Goal: Information Seeking & Learning: Learn about a topic

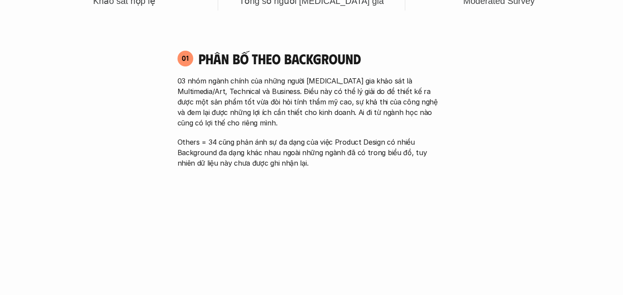
scroll to position [483, 0]
drag, startPoint x: 264, startPoint y: 83, endPoint x: 280, endPoint y: 83, distance: 15.7
click at [280, 83] on p "03 nhóm ngành chính của những người [MEDICAL_DATA] gia khảo sát là Multimedia/A…" at bounding box center [312, 102] width 269 height 52
drag, startPoint x: 308, startPoint y: 93, endPoint x: 343, endPoint y: 92, distance: 35.4
click at [343, 92] on p "03 nhóm ngành chính của những người [MEDICAL_DATA] gia khảo sát là Multimedia/A…" at bounding box center [312, 102] width 269 height 52
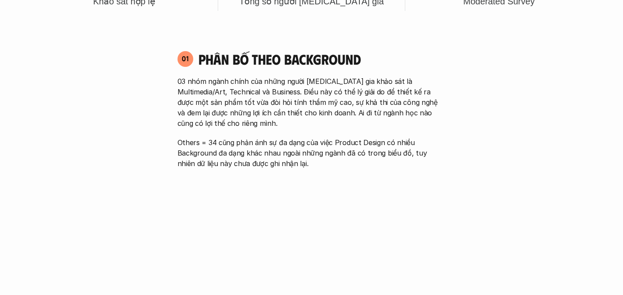
drag, startPoint x: 375, startPoint y: 90, endPoint x: 404, endPoint y: 99, distance: 30.2
click at [404, 99] on p "03 nhóm ngành chính của những người [MEDICAL_DATA] gia khảo sát là Multimedia/A…" at bounding box center [312, 102] width 269 height 52
drag, startPoint x: 294, startPoint y: 101, endPoint x: 319, endPoint y: 100, distance: 24.5
click at [318, 100] on p "03 nhóm ngành chính của những người [MEDICAL_DATA] gia khảo sát là Multimedia/A…" at bounding box center [312, 102] width 269 height 52
drag, startPoint x: 355, startPoint y: 99, endPoint x: 388, endPoint y: 98, distance: 32.8
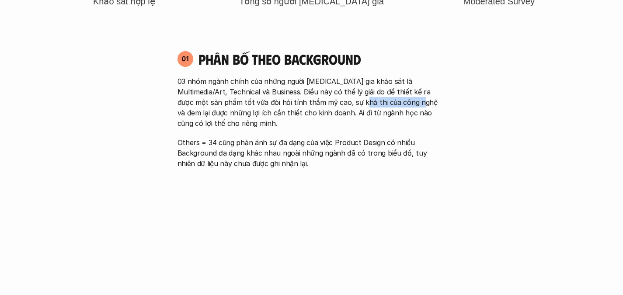
click at [388, 98] on p "03 nhóm ngành chính của những người [MEDICAL_DATA] gia khảo sát là Multimedia/A…" at bounding box center [312, 102] width 269 height 52
click at [255, 112] on p "03 nhóm ngành chính của những người [MEDICAL_DATA] gia khảo sát là Multimedia/A…" at bounding box center [312, 102] width 269 height 52
drag, startPoint x: 304, startPoint y: 114, endPoint x: 345, endPoint y: 118, distance: 41.3
click at [345, 118] on p "03 nhóm ngành chính của những người [MEDICAL_DATA] gia khảo sát là Multimedia/A…" at bounding box center [312, 102] width 269 height 52
click at [350, 114] on p "03 nhóm ngành chính của những người [MEDICAL_DATA] gia khảo sát là Multimedia/A…" at bounding box center [312, 102] width 269 height 52
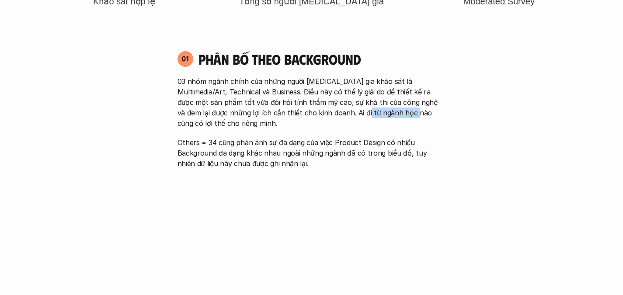
drag, startPoint x: 333, startPoint y: 115, endPoint x: 378, endPoint y: 116, distance: 44.6
click at [375, 116] on p "03 nhóm ngành chính của những người [MEDICAL_DATA] gia khảo sát là Multimedia/A…" at bounding box center [312, 102] width 269 height 52
click at [386, 114] on p "03 nhóm ngành chính của những người [MEDICAL_DATA] gia khảo sát là Multimedia/A…" at bounding box center [312, 102] width 269 height 52
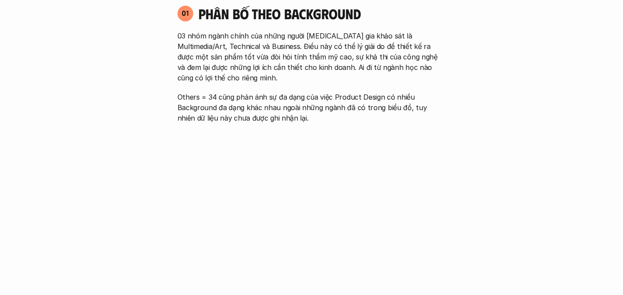
scroll to position [539, 0]
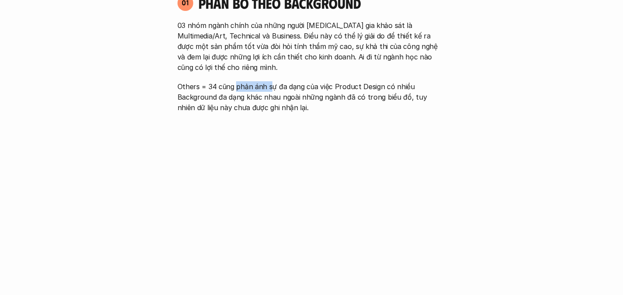
drag, startPoint x: 236, startPoint y: 84, endPoint x: 270, endPoint y: 85, distance: 33.7
click at [270, 85] on p "Others = 34 cũng phản ánh sự đa dạng của việc Product Design có nhiều Backgroun…" at bounding box center [312, 96] width 269 height 31
click at [304, 84] on p "Others = 34 cũng phản ánh sự đa dạng của việc Product Design có nhiều Backgroun…" at bounding box center [312, 96] width 269 height 31
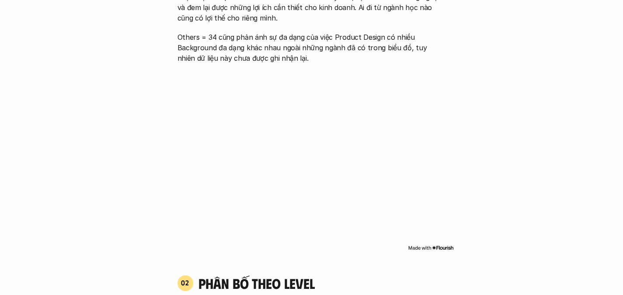
scroll to position [595, 0]
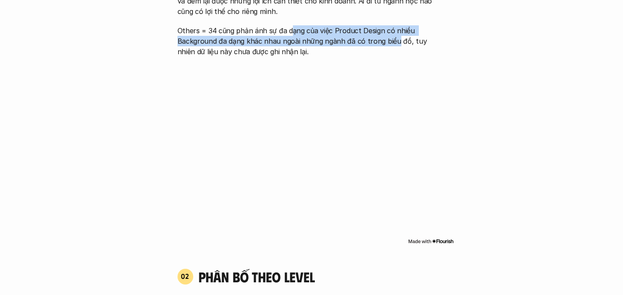
drag, startPoint x: 297, startPoint y: 32, endPoint x: 394, endPoint y: 40, distance: 97.9
click at [394, 40] on p "Others = 34 cũng phản ánh sự đa dạng của việc Product Design có nhiều Backgroun…" at bounding box center [312, 40] width 269 height 31
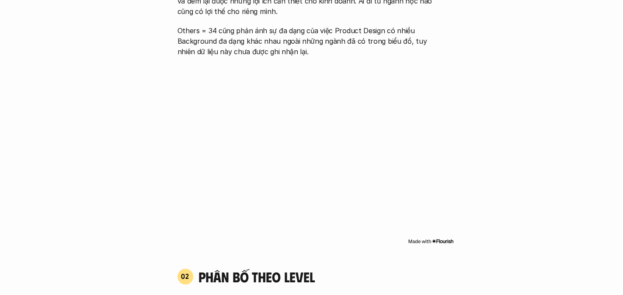
click at [335, 42] on p "Others = 34 cũng phản ánh sự đa dạng của việc Product Design có nhiều Backgroun…" at bounding box center [312, 40] width 269 height 31
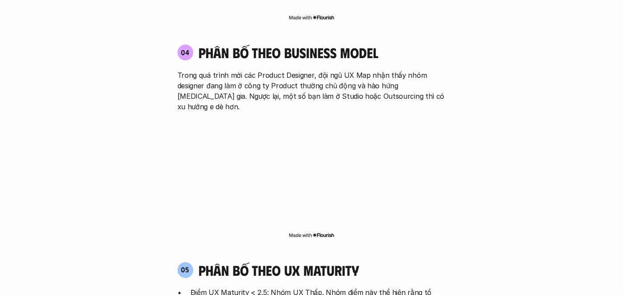
scroll to position [1497, 0]
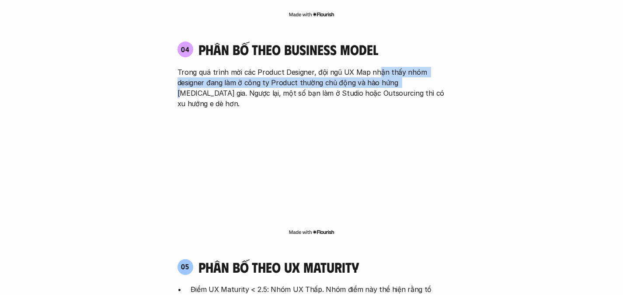
drag, startPoint x: 373, startPoint y: 40, endPoint x: 396, endPoint y: 49, distance: 24.9
click at [396, 67] on p "Trong quá trình mời các Product Designer, đội ngũ UX Map nhận thấy nhóm designe…" at bounding box center [312, 88] width 269 height 42
click at [329, 67] on p "Trong quá trình mời các Product Designer, đội ngũ UX Map nhận thấy nhóm designe…" at bounding box center [312, 88] width 269 height 42
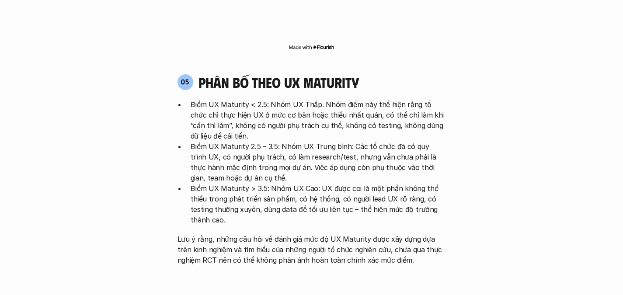
scroll to position [1686, 0]
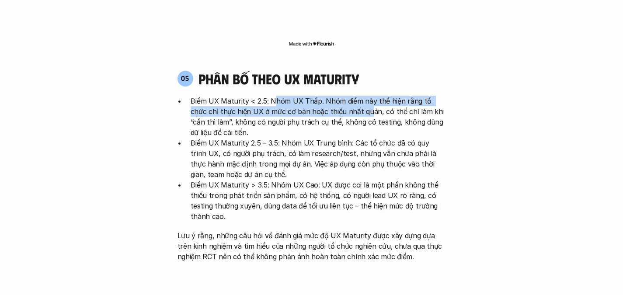
drag, startPoint x: 273, startPoint y: 57, endPoint x: 349, endPoint y: 68, distance: 77.3
click at [349, 96] on p "Điểm UX Maturity < 2.5: Nhóm UX Thấp. Nhóm điểm này thể hiện rằng tổ chức chỉ t…" at bounding box center [318, 117] width 255 height 42
click at [339, 96] on p "Điểm UX Maturity < 2.5: Nhóm UX Thấp. Nhóm điểm này thể hiện rằng tổ chức chỉ t…" at bounding box center [318, 117] width 255 height 42
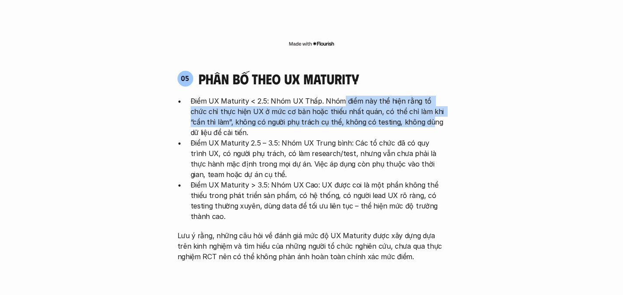
drag, startPoint x: 339, startPoint y: 58, endPoint x: 401, endPoint y: 76, distance: 64.7
click at [401, 96] on p "Điểm UX Maturity < 2.5: Nhóm UX Thấp. Nhóm điểm này thể hiện rằng tổ chức chỉ t…" at bounding box center [318, 117] width 255 height 42
click at [356, 96] on p "Điểm UX Maturity < 2.5: Nhóm UX Thấp. Nhóm điểm này thể hiện rằng tổ chức chỉ t…" at bounding box center [318, 117] width 255 height 42
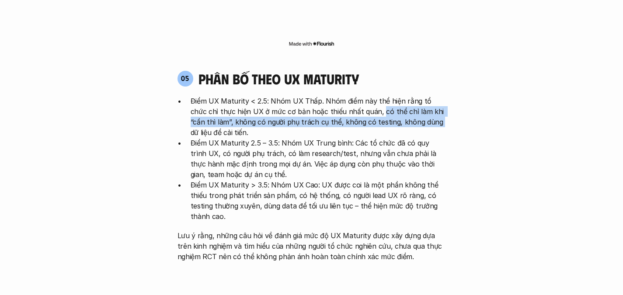
drag, startPoint x: 360, startPoint y: 70, endPoint x: 410, endPoint y: 81, distance: 51.2
click at [410, 96] on p "Điểm UX Maturity < 2.5: Nhóm UX Thấp. Nhóm điểm này thể hiện rằng tổ chức chỉ t…" at bounding box center [318, 117] width 255 height 42
click at [406, 96] on p "Điểm UX Maturity < 2.5: Nhóm UX Thấp. Nhóm điểm này thể hiện rằng tổ chức chỉ t…" at bounding box center [318, 117] width 255 height 42
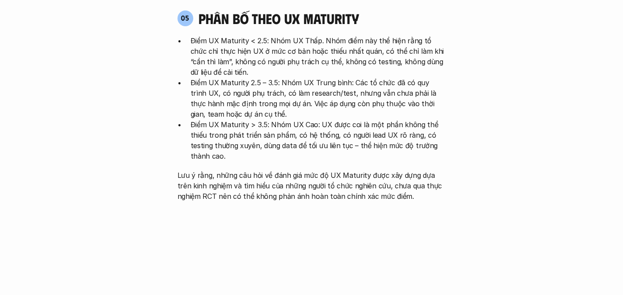
scroll to position [1750, 0]
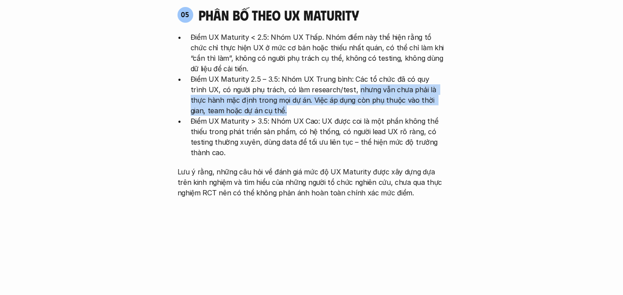
drag, startPoint x: 336, startPoint y: 49, endPoint x: 417, endPoint y: 70, distance: 84.3
click at [417, 74] on p "Điểm UX Maturity 2.5 – 3.5: Nhóm UX Trung bình: Các tổ chức đã có quy trình UX,…" at bounding box center [318, 95] width 255 height 42
click at [406, 74] on p "Điểm UX Maturity 2.5 – 3.5: Nhóm UX Trung bình: Các tổ chức đã có quy trình UX,…" at bounding box center [318, 95] width 255 height 42
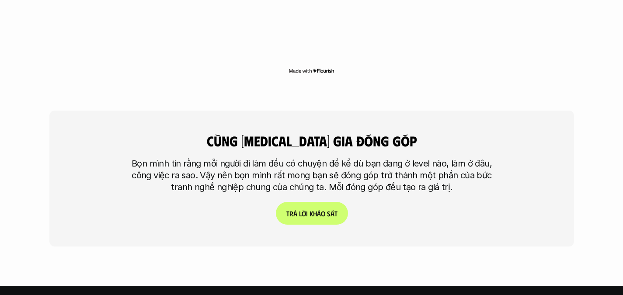
scroll to position [2046, 0]
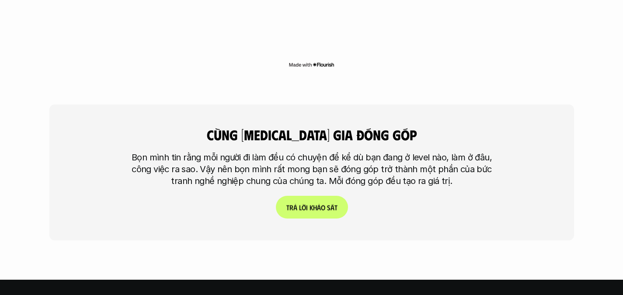
click at [316, 203] on p "T r ả l ờ i k h ả o s á t" at bounding box center [311, 207] width 51 height 8
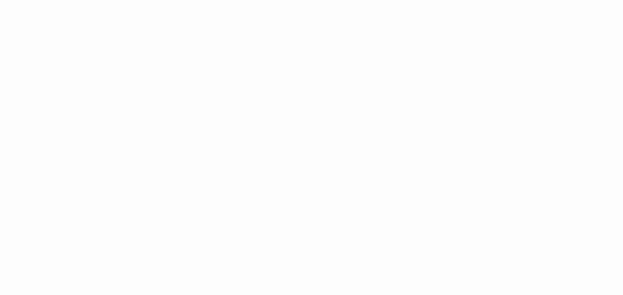
scroll to position [672, 0]
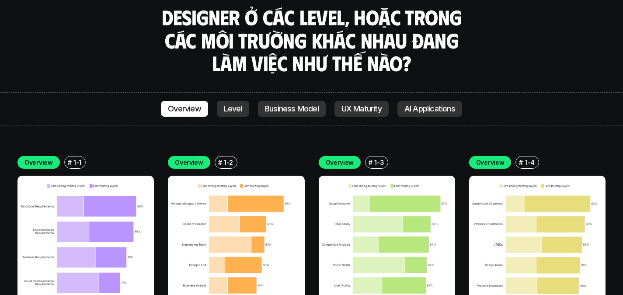
scroll to position [2394, 0]
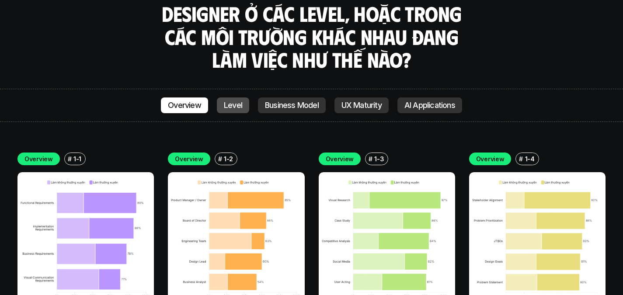
click at [228, 101] on p "Level" at bounding box center [233, 105] width 18 height 9
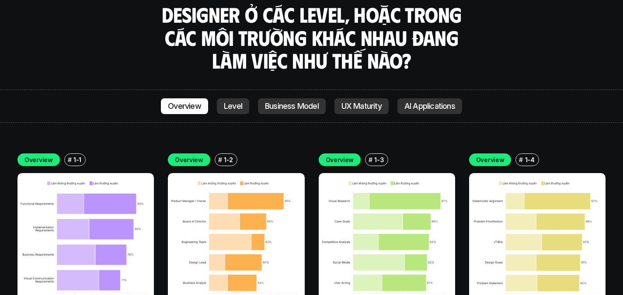
scroll to position [2398, 0]
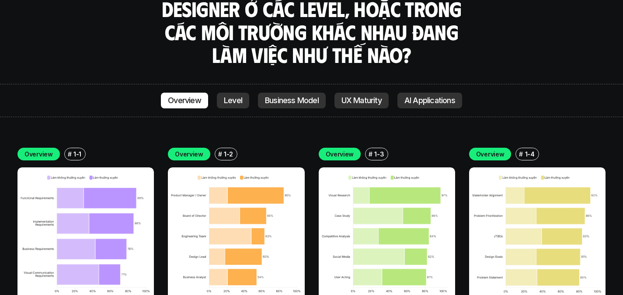
click at [105, 178] on img at bounding box center [85, 236] width 136 height 136
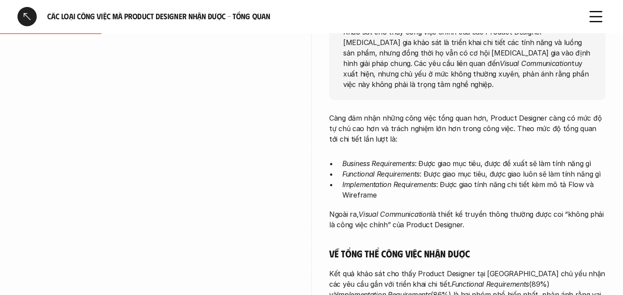
scroll to position [168, 0]
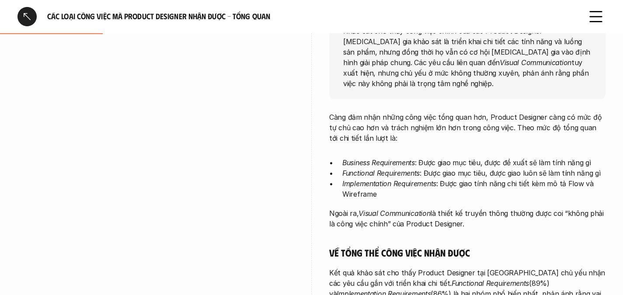
click at [438, 49] on p "Khảo sát cho thấy công việc chính của các Product Designer [MEDICAL_DATA] gia k…" at bounding box center [467, 56] width 248 height 63
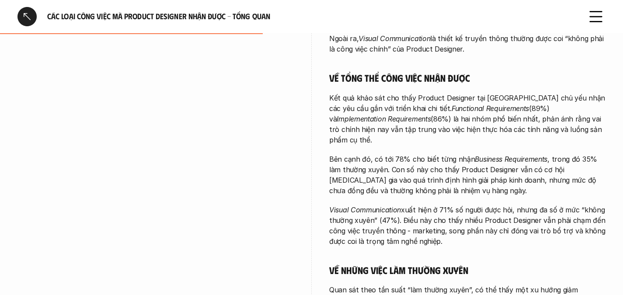
scroll to position [347, 0]
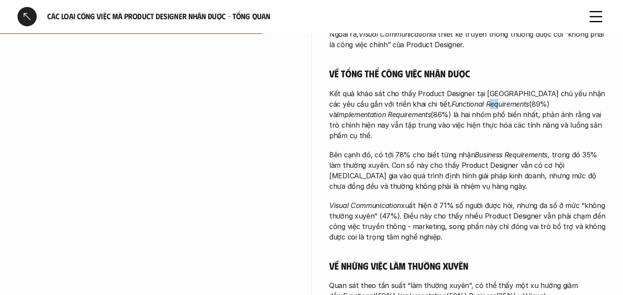
drag, startPoint x: 448, startPoint y: 92, endPoint x: 458, endPoint y: 98, distance: 11.9
click at [458, 98] on p "Kết quả khảo sát cho thấy Product Designer tại [GEOGRAPHIC_DATA] chủ yếu nhận c…" at bounding box center [467, 114] width 276 height 52
drag, startPoint x: 415, startPoint y: 105, endPoint x: 457, endPoint y: 105, distance: 42.0
click at [457, 105] on p "Kết quả khảo sát cho thấy Product Designer tại [GEOGRAPHIC_DATA] chủ yếu nhận c…" at bounding box center [467, 114] width 276 height 52
click at [487, 104] on p "Kết quả khảo sát cho thấy Product Designer tại [GEOGRAPHIC_DATA] chủ yếu nhận c…" at bounding box center [467, 114] width 276 height 52
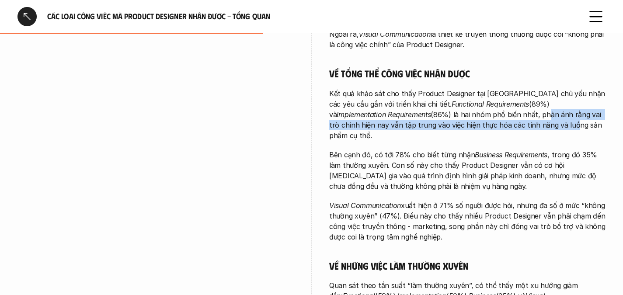
drag, startPoint x: 487, startPoint y: 104, endPoint x: 509, endPoint y: 115, distance: 24.1
click at [509, 115] on p "Kết quả khảo sát cho thấy Product Designer tại [GEOGRAPHIC_DATA] chủ yếu nhận c…" at bounding box center [467, 114] width 276 height 52
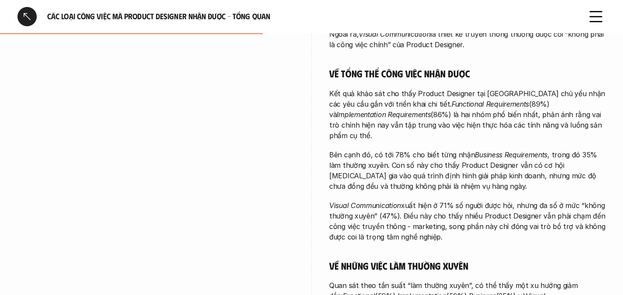
click at [518, 112] on p "Kết quả khảo sát cho thấy Product Designer tại [GEOGRAPHIC_DATA] chủ yếu nhận c…" at bounding box center [467, 114] width 276 height 52
drag, startPoint x: 410, startPoint y: 94, endPoint x: 477, endPoint y: 96, distance: 67.0
click at [477, 100] on em "Functional Requirements" at bounding box center [490, 104] width 77 height 9
drag, startPoint x: 527, startPoint y: 92, endPoint x: 573, endPoint y: 98, distance: 46.8
click at [573, 98] on p "Kết quả khảo sát cho thấy Product Designer tại [GEOGRAPHIC_DATA] chủ yếu nhận c…" at bounding box center [467, 114] width 276 height 52
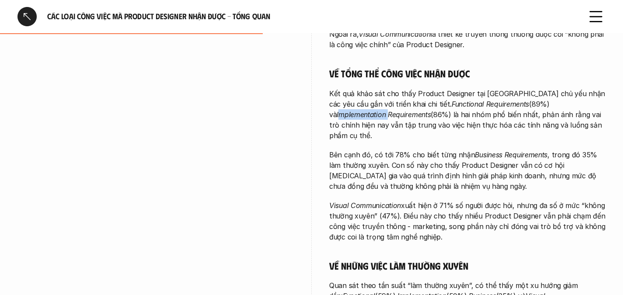
click at [431, 110] on em "Implementation Requirements" at bounding box center [384, 114] width 94 height 9
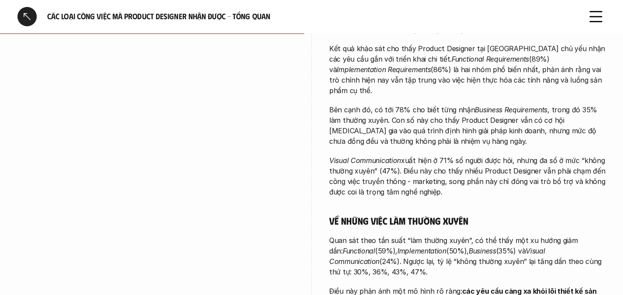
scroll to position [394, 0]
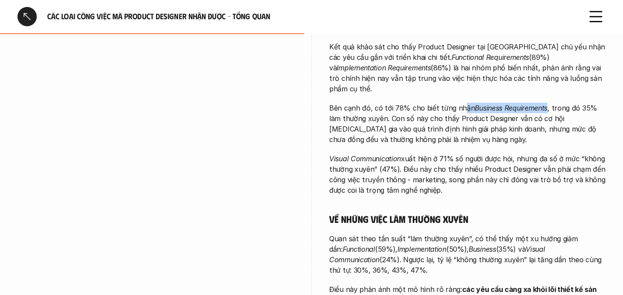
drag, startPoint x: 461, startPoint y: 86, endPoint x: 543, endPoint y: 88, distance: 82.3
click at [543, 103] on p "Bên cạnh đó, có tới 78% cho biết từng nhận Business Requirements , trong đó 35%…" at bounding box center [467, 124] width 276 height 42
click at [543, 104] on em "Business Requirements" at bounding box center [511, 108] width 73 height 9
drag, startPoint x: 544, startPoint y: 87, endPoint x: 472, endPoint y: 84, distance: 72.7
click at [472, 103] on p "Bên cạnh đó, có tới 78% cho biết từng nhận Business Requirements , trong đó 35%…" at bounding box center [467, 124] width 276 height 42
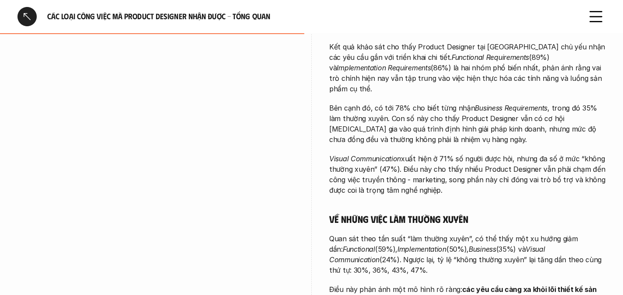
click at [548, 103] on p "Bên cạnh đó, có tới 78% cho biết từng nhận Business Requirements , trong đó 35%…" at bounding box center [467, 124] width 276 height 42
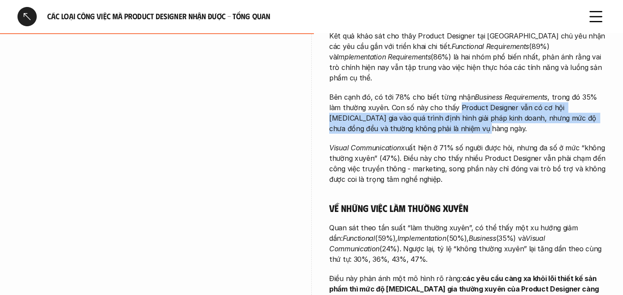
drag, startPoint x: 443, startPoint y: 81, endPoint x: 539, endPoint y: 105, distance: 98.4
click at [539, 105] on p "Bên cạnh đó, có tới 78% cho biết từng nhận Business Requirements , trong đó 35%…" at bounding box center [467, 113] width 276 height 42
click at [476, 96] on p "Bên cạnh đó, có tới 78% cho biết từng nhận Business Requirements , trong đó 35%…" at bounding box center [467, 113] width 276 height 42
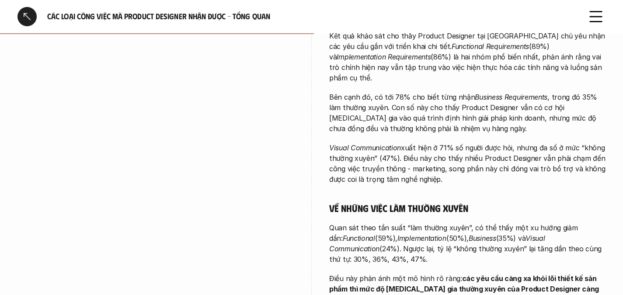
drag, startPoint x: 448, startPoint y: 98, endPoint x: 542, endPoint y: 101, distance: 94.1
click at [542, 101] on p "Bên cạnh đó, có tới 78% cho biết từng nhận Business Requirements , trong đó 35%…" at bounding box center [467, 113] width 276 height 42
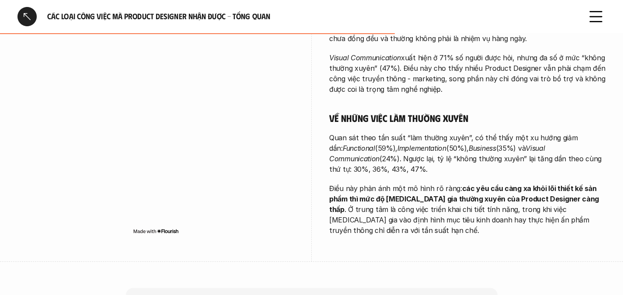
scroll to position [496, 0]
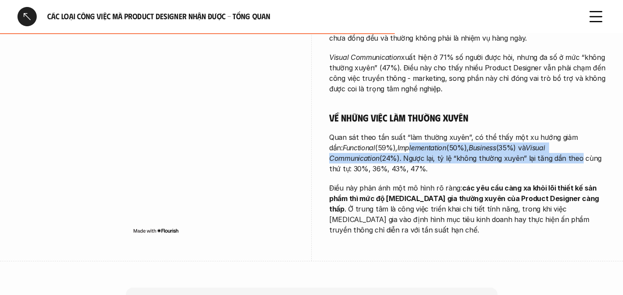
drag, startPoint x: 399, startPoint y: 128, endPoint x: 525, endPoint y: 137, distance: 126.3
click at [525, 137] on p "Quan sát theo tần suất “làm thường xuyên”, có thể thấy một xu hướng giảm dần: F…" at bounding box center [467, 153] width 276 height 42
click at [471, 140] on p "Quan sát theo tần suất “làm thường xuyên”, có thể thấy một xu hướng giảm dần: F…" at bounding box center [467, 153] width 276 height 42
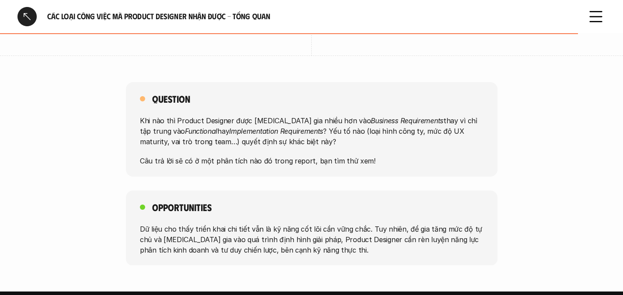
scroll to position [705, 0]
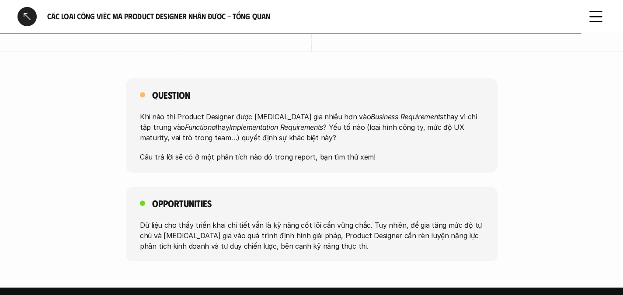
click at [206, 112] on p "Khi nào thì Product Designer được [MEDICAL_DATA] gia nhiều hơn vào Business Req…" at bounding box center [312, 127] width 344 height 31
drag, startPoint x: 210, startPoint y: 87, endPoint x: 319, endPoint y: 87, distance: 108.9
click at [319, 112] on p "Khi nào thì Product Designer được [MEDICAL_DATA] gia nhiều hơn vào Business Req…" at bounding box center [312, 127] width 344 height 31
click at [293, 112] on p "Khi nào thì Product Designer được [MEDICAL_DATA] gia nhiều hơn vào Business Req…" at bounding box center [312, 127] width 344 height 31
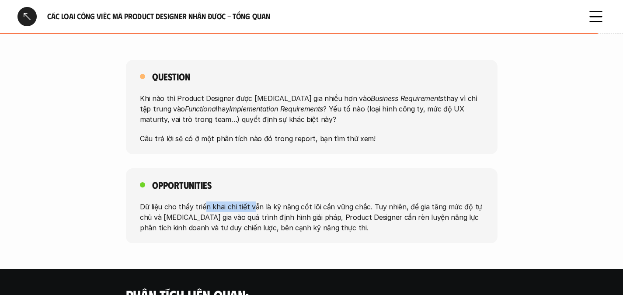
drag, startPoint x: 205, startPoint y: 174, endPoint x: 251, endPoint y: 174, distance: 46.4
click at [251, 201] on p "Dữ liệu cho thấy triển khai chi tiết vẫn là kỹ năng cốt lõi cần vững chắc. Tuy …" at bounding box center [312, 216] width 344 height 31
click at [238, 93] on p "Khi nào thì Product Designer được [MEDICAL_DATA] gia nhiều hơn vào Business Req…" at bounding box center [312, 108] width 344 height 31
drag, startPoint x: 196, startPoint y: 105, endPoint x: 288, endPoint y: 105, distance: 92.3
click at [288, 133] on p "Câu trả lời sẽ có ở một phân tích nào đó trong report, bạn tìm thử xem!" at bounding box center [312, 138] width 344 height 10
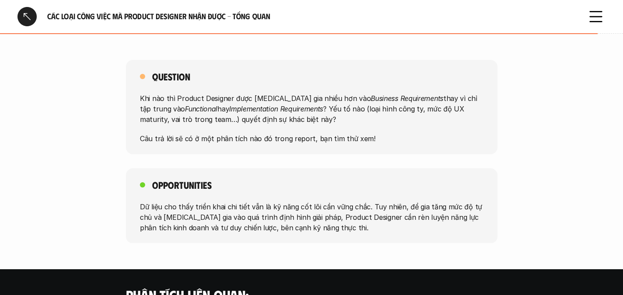
click at [296, 133] on p "Câu trả lời sẽ có ở một phân tích nào đó trong report, bạn tìm thử xem!" at bounding box center [312, 138] width 344 height 10
drag, startPoint x: 315, startPoint y: 105, endPoint x: 343, endPoint y: 119, distance: 31.7
click at [343, 119] on div "Question Khi nào thì Product Designer được [MEDICAL_DATA] gia nhiều hơn vào Bus…" at bounding box center [312, 107] width 372 height 94
click at [330, 133] on p "Câu trả lời sẽ có ở một phân tích nào đó trong report, bạn tìm thử xem!" at bounding box center [312, 138] width 344 height 10
drag, startPoint x: 196, startPoint y: 106, endPoint x: 285, endPoint y: 111, distance: 88.9
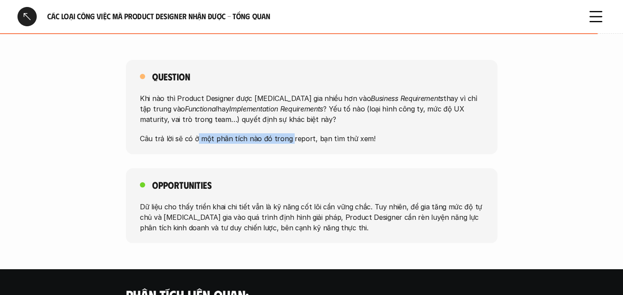
click at [287, 133] on p "Câu trả lời sẽ có ở một phân tích nào đó trong report, bạn tìm thử xem!" at bounding box center [312, 138] width 344 height 10
click at [306, 133] on p "Câu trả lời sẽ có ở một phân tích nào đó trong report, bạn tìm thử xem!" at bounding box center [312, 138] width 344 height 10
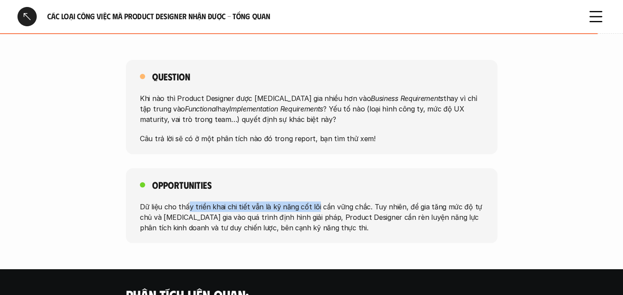
drag, startPoint x: 189, startPoint y: 173, endPoint x: 331, endPoint y: 178, distance: 142.3
click at [330, 201] on p "Dữ liệu cho thấy triển khai chi tiết vẫn là kỹ năng cốt lõi cần vững chắc. Tuy …" at bounding box center [312, 216] width 344 height 31
click at [345, 201] on p "Dữ liệu cho thấy triển khai chi tiết vẫn là kỹ năng cốt lõi cần vững chắc. Tuy …" at bounding box center [312, 216] width 344 height 31
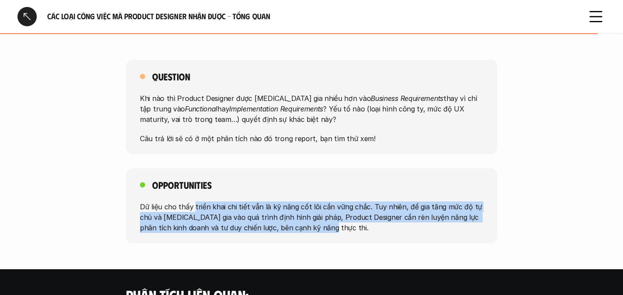
drag, startPoint x: 193, startPoint y: 175, endPoint x: 366, endPoint y: 206, distance: 175.7
click at [366, 206] on div "Opportunities Dữ liệu cho thấy triển khai chi tiết vẫn là kỹ năng cốt lõi cần v…" at bounding box center [312, 205] width 372 height 75
copy p "triển khai chi tiết vẫn là kỹ năng cốt lõi cần vững chắc. Tuy nhiên, để gia tăn…"
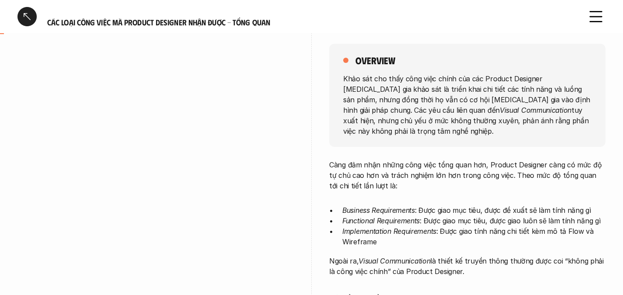
scroll to position [0, 0]
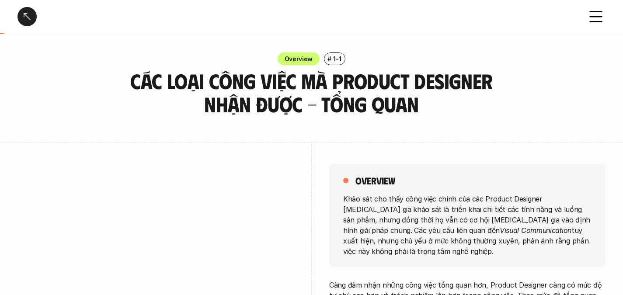
click at [30, 16] on div at bounding box center [26, 16] width 19 height 19
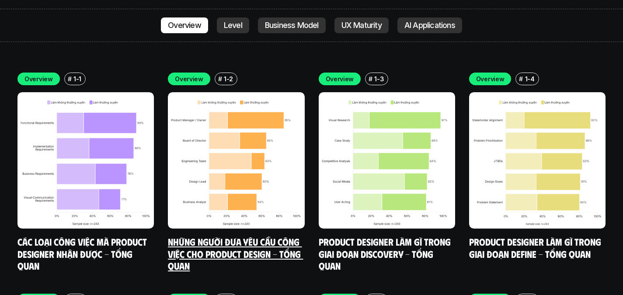
scroll to position [2474, 0]
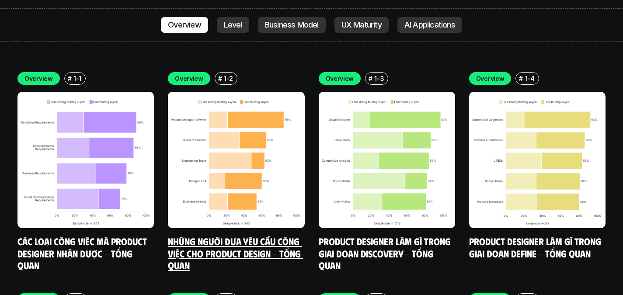
click at [261, 235] on link "Những người đưa yêu cầu công việc cho Product Design - Tổng quan" at bounding box center [235, 253] width 135 height 36
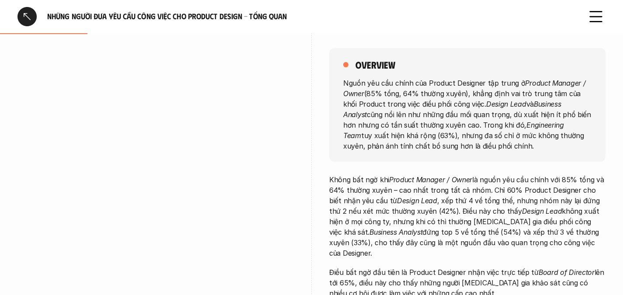
scroll to position [118, 0]
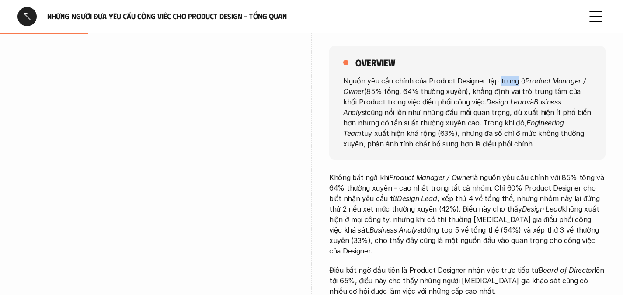
drag, startPoint x: 497, startPoint y: 80, endPoint x: 512, endPoint y: 82, distance: 15.5
click at [512, 82] on p "Nguồn yêu cầu chính của Product Designer tập trung ở Product Manager / Owner (8…" at bounding box center [467, 111] width 248 height 73
click at [437, 93] on p "Nguồn yêu cầu chính của Product Designer tập trung ở Product Manager / Owner (8…" at bounding box center [467, 111] width 248 height 73
drag, startPoint x: 420, startPoint y: 90, endPoint x: 468, endPoint y: 90, distance: 47.2
click at [468, 90] on p "Nguồn yêu cầu chính của Product Designer tập trung ở Product Manager / Owner (8…" at bounding box center [467, 111] width 248 height 73
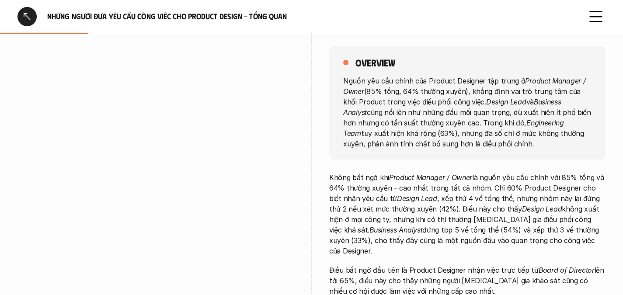
drag, startPoint x: 504, startPoint y: 92, endPoint x: 526, endPoint y: 101, distance: 23.6
click at [526, 101] on p "Nguồn yêu cầu chính của Product Designer tập trung ở Product Manager / Owner (8…" at bounding box center [467, 111] width 248 height 73
click at [415, 104] on p "Nguồn yêu cầu chính của Product Designer tập trung ở Product Manager / Owner (8…" at bounding box center [467, 111] width 248 height 73
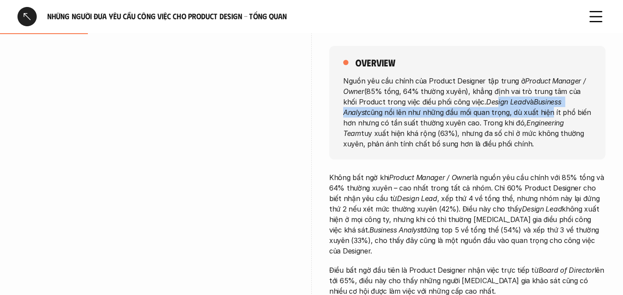
drag, startPoint x: 479, startPoint y: 99, endPoint x: 521, endPoint y: 109, distance: 42.3
click at [521, 109] on p "Nguồn yêu cầu chính của Product Designer tập trung ở Product Manager / Owner (8…" at bounding box center [467, 111] width 248 height 73
click at [468, 108] on p "Nguồn yêu cầu chính của Product Designer tập trung ở Product Manager / Owner (8…" at bounding box center [467, 111] width 248 height 73
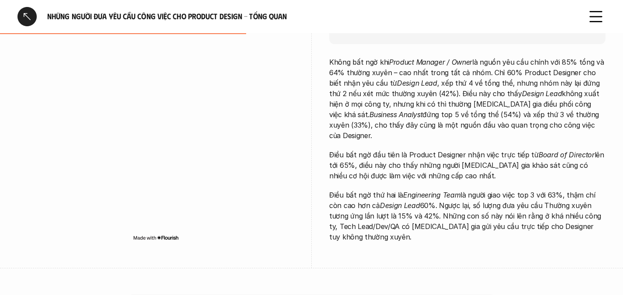
scroll to position [237, 0]
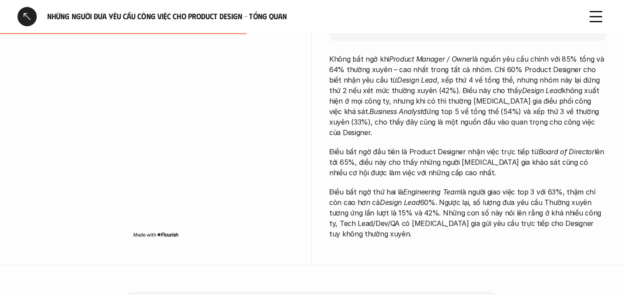
click at [508, 147] on p "Điều bất ngờ đầu tiên là Product Designer nhận việc trực tiếp từ Board of Direc…" at bounding box center [467, 162] width 276 height 31
drag, startPoint x: 408, startPoint y: 140, endPoint x: 514, endPoint y: 140, distance: 106.3
click at [514, 147] on p "Điều bất ngờ đầu tiên là Product Designer nhận việc trực tiếp từ Board of Direc…" at bounding box center [467, 162] width 276 height 31
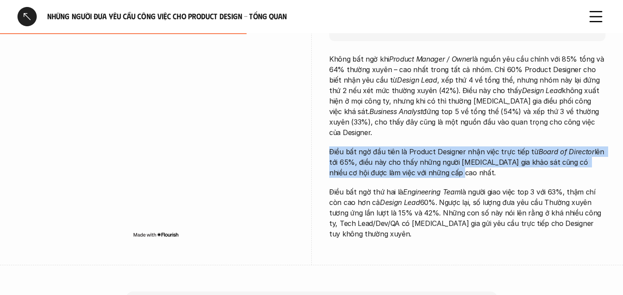
drag, startPoint x: 331, startPoint y: 140, endPoint x: 448, endPoint y: 169, distance: 121.4
click at [448, 169] on div "Không bất ngờ khi Product Manager / Owner là nguồn yêu cầu chính với 85% tổng v…" at bounding box center [467, 146] width 276 height 185
copy p "Điều bất ngờ đầu tiên là Product Designer nhận việc trực tiếp từ Board of Direc…"
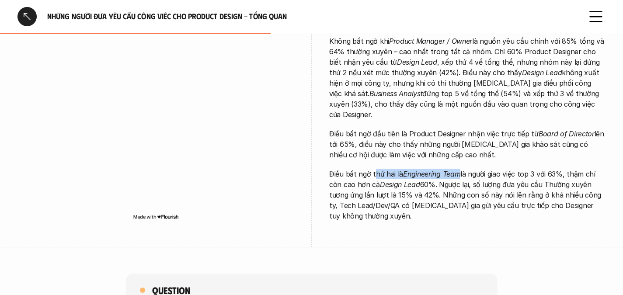
drag, startPoint x: 374, startPoint y: 162, endPoint x: 458, endPoint y: 164, distance: 84.0
click at [458, 169] on p "Điều bất ngờ thứ hai là Engineering Team là người giao việc top 3 với 63%, thậm…" at bounding box center [467, 195] width 276 height 52
click at [465, 169] on p "Điều bất ngờ thứ hai là Engineering Team là người giao việc top 3 với 63%, thậm…" at bounding box center [467, 195] width 276 height 52
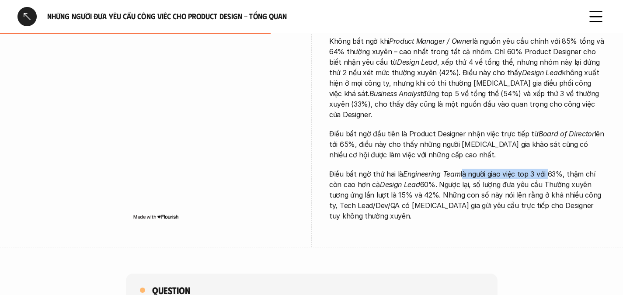
drag, startPoint x: 465, startPoint y: 163, endPoint x: 538, endPoint y: 166, distance: 72.7
click at [538, 169] on p "Điều bất ngờ thứ hai là Engineering Team là người giao việc top 3 với 63%, thậm…" at bounding box center [467, 195] width 276 height 52
click at [548, 169] on p "Điều bất ngờ thứ hai là Engineering Team là người giao việc top 3 với 63%, thậm…" at bounding box center [467, 195] width 276 height 52
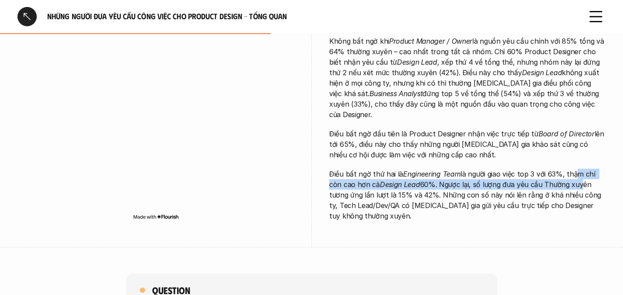
drag, startPoint x: 571, startPoint y: 165, endPoint x: 579, endPoint y: 175, distance: 12.9
click at [579, 175] on p "Điều bất ngờ thứ hai là Engineering Team là người giao việc top 3 với 63%, thậm…" at bounding box center [467, 195] width 276 height 52
click at [486, 175] on p "Điều bất ngờ thứ hai là Engineering Team là người giao việc top 3 với 63%, thậm…" at bounding box center [467, 195] width 276 height 52
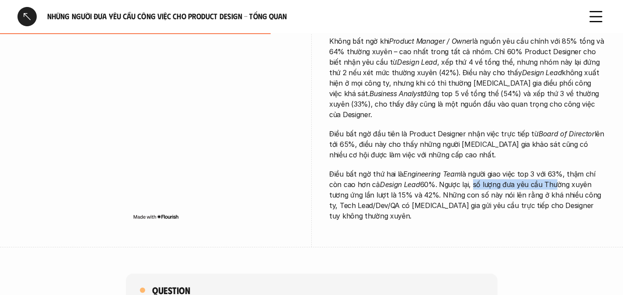
drag, startPoint x: 472, startPoint y: 171, endPoint x: 553, endPoint y: 175, distance: 81.0
click at [553, 175] on p "Điều bất ngờ thứ hai là Engineering Team là người giao việc top 3 với 63%, thậm…" at bounding box center [467, 195] width 276 height 52
click at [508, 174] on p "Điều bất ngờ thứ hai là Engineering Team là người giao việc top 3 với 63%, thậm…" at bounding box center [467, 195] width 276 height 52
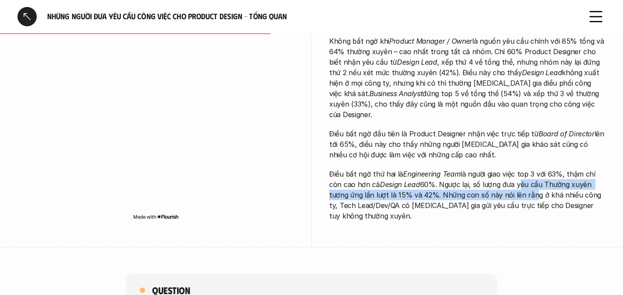
drag, startPoint x: 517, startPoint y: 174, endPoint x: 528, endPoint y: 189, distance: 18.5
click at [528, 189] on p "Điều bất ngờ thứ hai là Engineering Team là người giao việc top 3 với 63%, thậm…" at bounding box center [467, 195] width 276 height 52
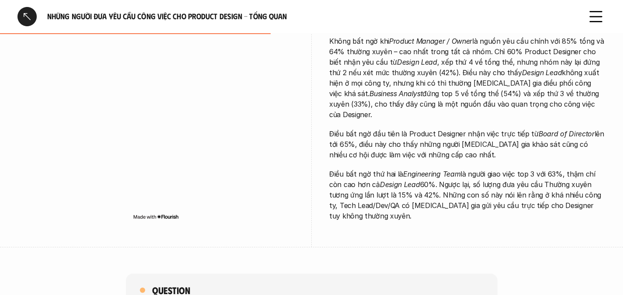
click at [458, 182] on p "Điều bất ngờ thứ hai là Engineering Team là người giao việc top 3 với 63%, thậm…" at bounding box center [467, 195] width 276 height 52
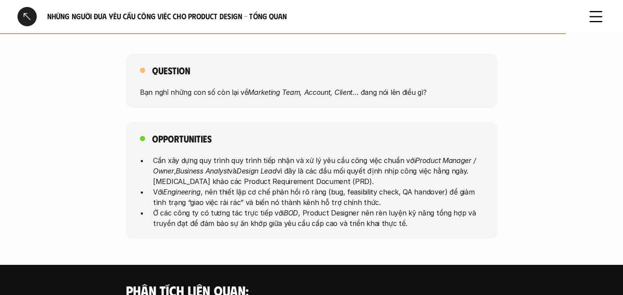
scroll to position [476, 0]
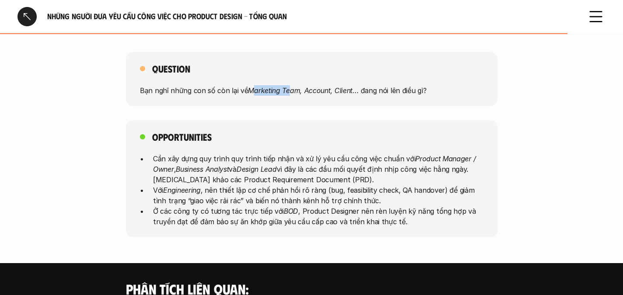
drag, startPoint x: 252, startPoint y: 77, endPoint x: 291, endPoint y: 77, distance: 38.9
click at [291, 86] on em "Marketing Team, Account, Client" at bounding box center [300, 90] width 105 height 9
click at [309, 86] on em "Marketing Team, Account, Client" at bounding box center [300, 90] width 105 height 9
drag, startPoint x: 309, startPoint y: 78, endPoint x: 349, endPoint y: 79, distance: 39.8
click at [349, 86] on em "Marketing Team, Account, Client" at bounding box center [300, 90] width 105 height 9
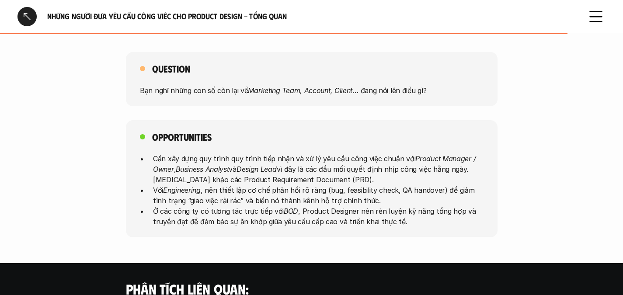
click at [379, 85] on p "Bạn nghĩ những con số còn lại về Marketing Team, Account, Client … đang nói lên…" at bounding box center [312, 90] width 344 height 10
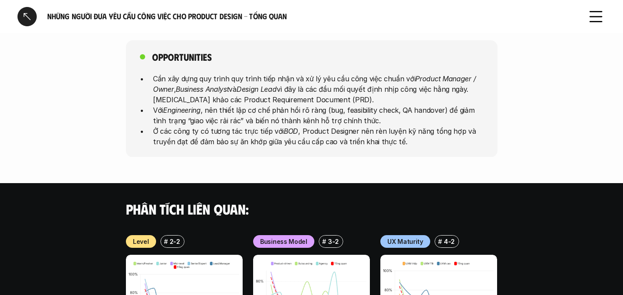
scroll to position [549, 0]
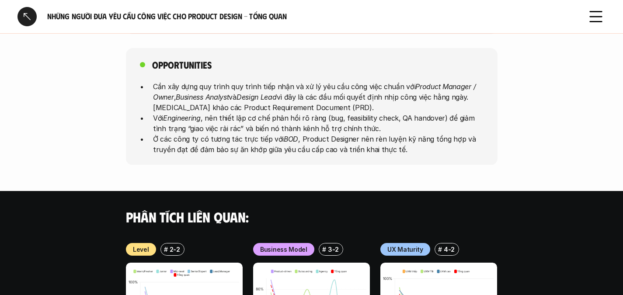
click at [400, 133] on p "Ở các công ty có tương tác trực tiếp với BOD , Product Designer nên rèn luyện k…" at bounding box center [318, 143] width 331 height 21
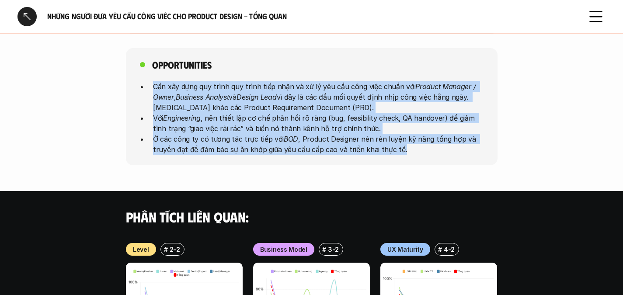
drag, startPoint x: 401, startPoint y: 137, endPoint x: 151, endPoint y: 77, distance: 257.1
click at [150, 81] on ul "Cần xây dựng quy trình quy trình tiếp nhận và xử lý yêu cầu công việc chuẩn với…" at bounding box center [312, 117] width 344 height 73
copy ul "Cần xây dựng quy trình quy trình tiếp nhận và xử lý yêu cầu công việc chuẩn với…"
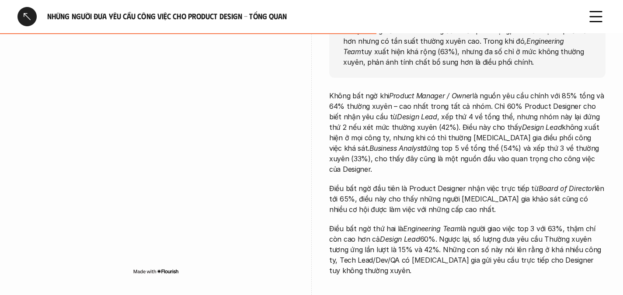
scroll to position [0, 0]
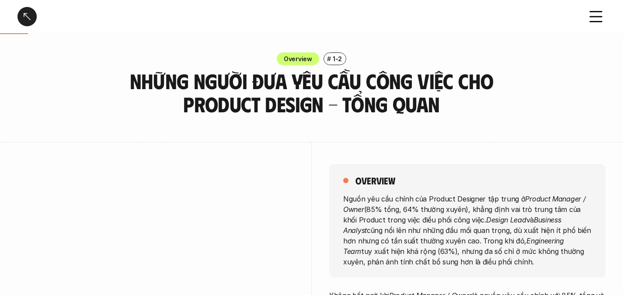
click at [32, 17] on div at bounding box center [26, 16] width 19 height 19
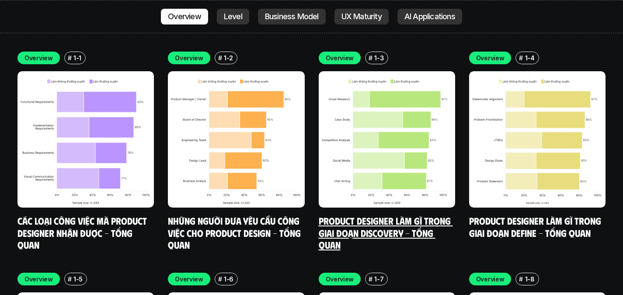
scroll to position [2495, 0]
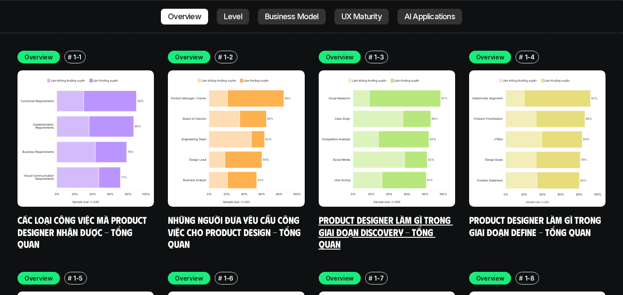
click at [387, 129] on img at bounding box center [387, 138] width 136 height 136
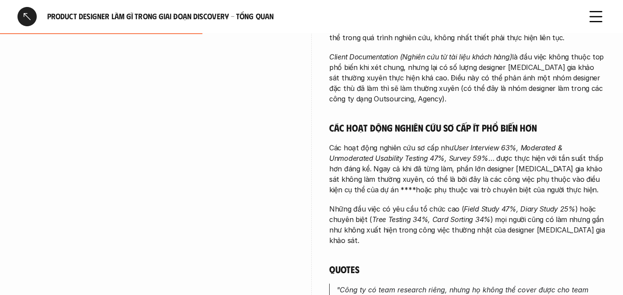
scroll to position [356, 0]
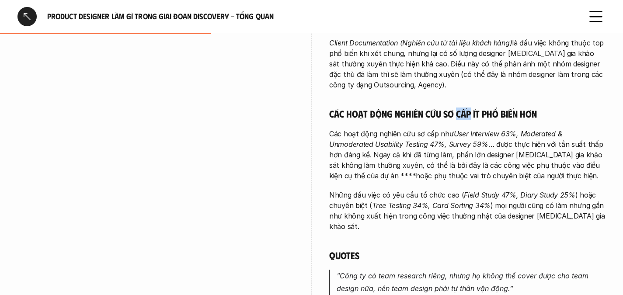
drag, startPoint x: 457, startPoint y: 113, endPoint x: 507, endPoint y: 113, distance: 50.3
click at [502, 113] on h5 "Các hoạt động nghiên cứu sơ cấp ít phổ biến hơn" at bounding box center [467, 114] width 276 height 12
click at [511, 113] on h5 "Các hoạt động nghiên cứu sơ cấp ít phổ biến hơn" at bounding box center [467, 114] width 276 height 12
drag, startPoint x: 500, startPoint y: 113, endPoint x: 549, endPoint y: 116, distance: 49.1
click at [549, 117] on h5 "Các hoạt động nghiên cứu sơ cấp ít phổ biến hơn" at bounding box center [467, 114] width 276 height 12
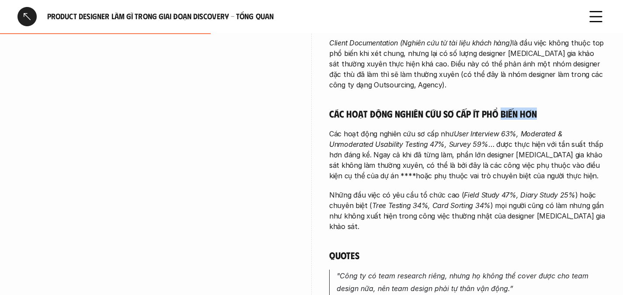
click at [525, 115] on h5 "Các hoạt động nghiên cứu sơ cấp ít phổ biến hơn" at bounding box center [467, 114] width 276 height 12
drag, startPoint x: 474, startPoint y: 112, endPoint x: 546, endPoint y: 112, distance: 71.8
click at [546, 112] on h5 "Các hoạt động nghiên cứu sơ cấp ít phổ biến hơn" at bounding box center [467, 114] width 276 height 12
click at [524, 112] on h5 "Các hoạt động nghiên cứu sơ cấp ít phổ biến hơn" at bounding box center [467, 114] width 276 height 12
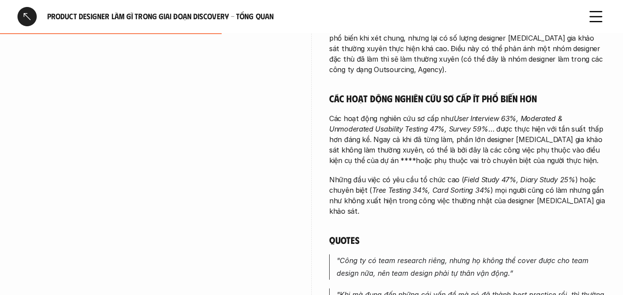
scroll to position [375, 0]
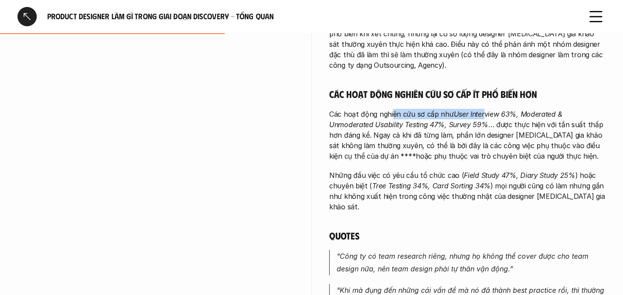
drag, startPoint x: 393, startPoint y: 112, endPoint x: 483, endPoint y: 115, distance: 90.2
click at [483, 115] on p "Các hoạt động nghiên cứu sơ cấp như User Interview 63%, Moderated & Unmoderated…" at bounding box center [467, 135] width 276 height 52
click at [473, 113] on em "User Interview 63%, Moderated & Unmoderated Usability Testing 47%, Survey 59%" at bounding box center [446, 119] width 235 height 19
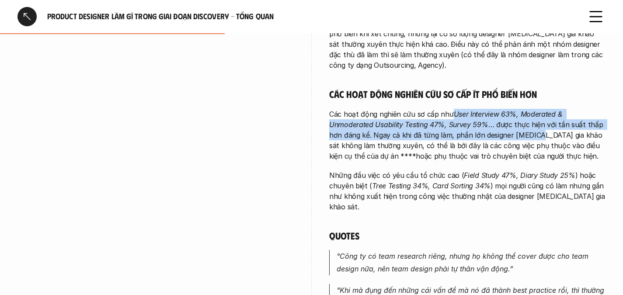
drag, startPoint x: 453, startPoint y: 112, endPoint x: 536, endPoint y: 130, distance: 85.0
click at [536, 130] on p "Các hoạt động nghiên cứu sơ cấp như User Interview 63%, Moderated & Unmoderated…" at bounding box center [467, 135] width 276 height 52
click at [507, 111] on em "User Interview 63%, Moderated & Unmoderated Usability Testing 47%, Survey 59%" at bounding box center [446, 119] width 235 height 19
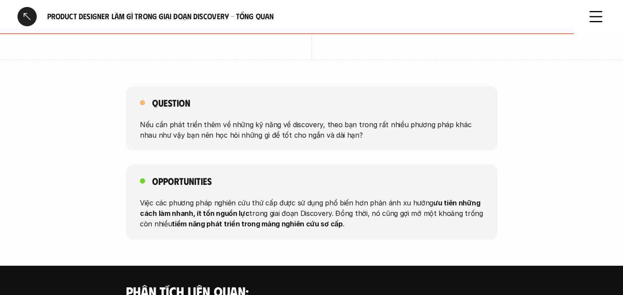
scroll to position [878, 0]
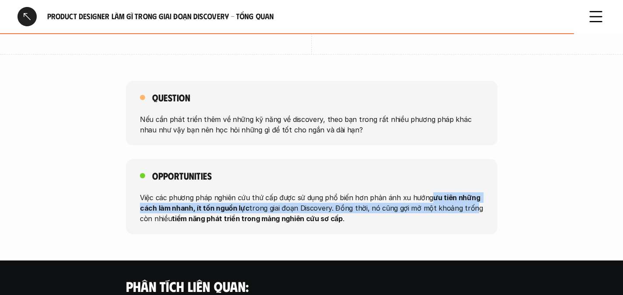
drag, startPoint x: 427, startPoint y: 186, endPoint x: 467, endPoint y: 197, distance: 40.9
click at [467, 197] on p "Việc các phương pháp nghiên cứu thứ cấp được sử dụng phổ biến hơn phản ánh xu h…" at bounding box center [312, 207] width 344 height 31
click at [246, 195] on p "Việc các phương pháp nghiên cứu thứ cấp được sử dụng phổ biến hơn phản ánh xu h…" at bounding box center [312, 207] width 344 height 31
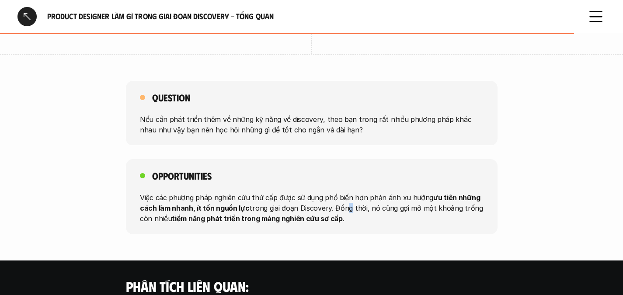
drag, startPoint x: 343, startPoint y: 196, endPoint x: 359, endPoint y: 196, distance: 15.7
click at [355, 196] on p "Việc các phương pháp nghiên cứu thứ cấp được sử dụng phổ biến hơn phản ánh xu h…" at bounding box center [312, 207] width 344 height 31
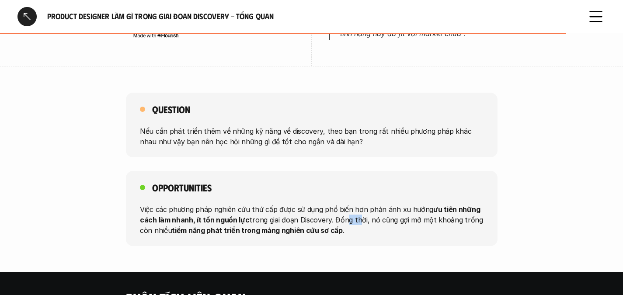
click at [27, 17] on div at bounding box center [26, 16] width 19 height 19
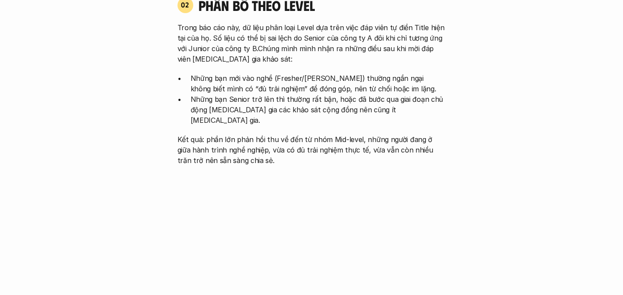
scroll to position [2456, 0]
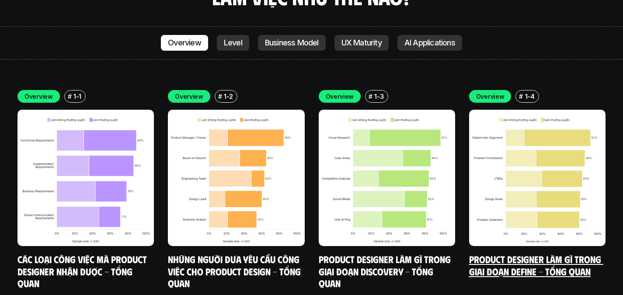
click at [527, 174] on img at bounding box center [537, 178] width 136 height 136
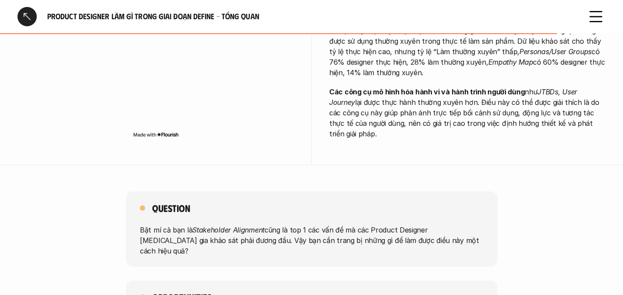
scroll to position [898, 0]
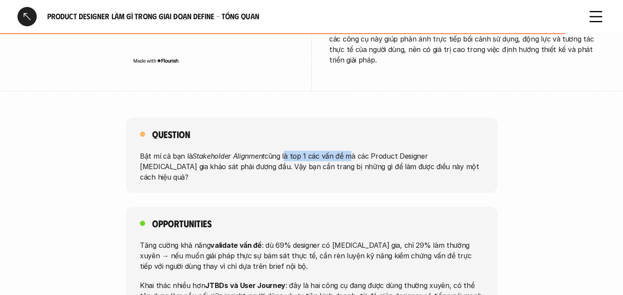
drag, startPoint x: 283, startPoint y: 124, endPoint x: 345, endPoint y: 125, distance: 62.1
click at [345, 151] on p "Bật mí cả bạn là Stakeholder Alignment cũng là top 1 các vấn đề mà các Product …" at bounding box center [312, 166] width 344 height 31
click at [379, 151] on p "Bật mí cả bạn là Stakeholder Alignment cũng là top 1 các vấn đề mà các Product …" at bounding box center [312, 166] width 344 height 31
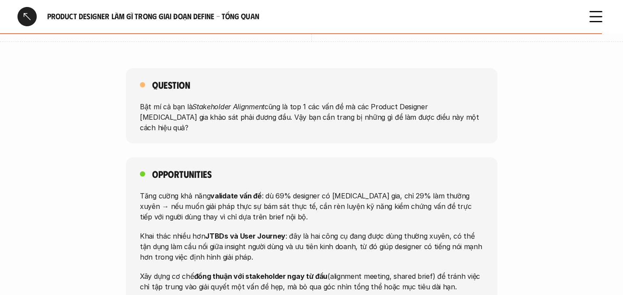
scroll to position [954, 0]
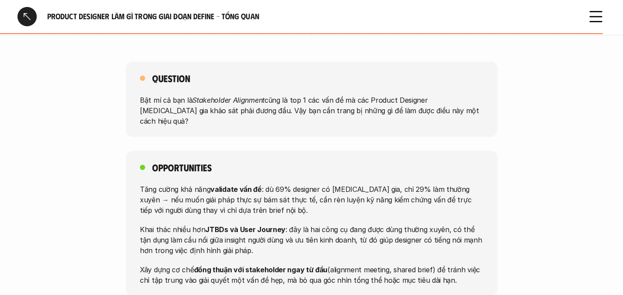
click at [28, 16] on div at bounding box center [26, 16] width 19 height 19
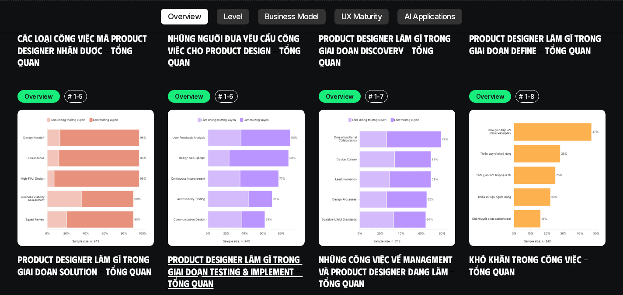
scroll to position [2678, 0]
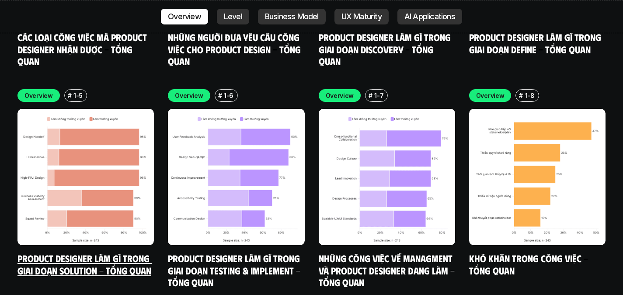
click at [91, 252] on link "Product Designer làm gì trong giai đoạn Solution - Tổng quan" at bounding box center [84, 264] width 134 height 24
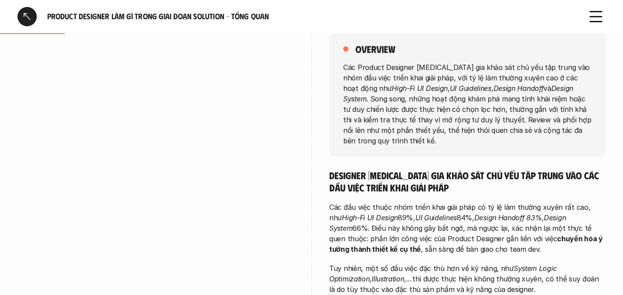
scroll to position [133, 0]
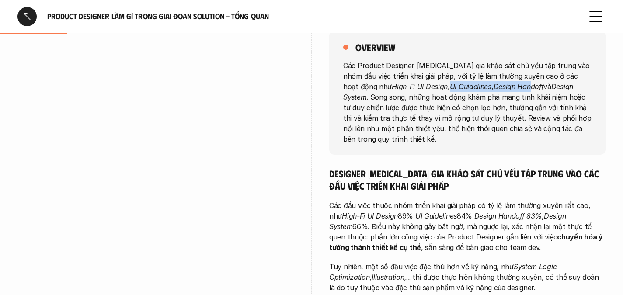
drag, startPoint x: 386, startPoint y: 87, endPoint x: 469, endPoint y: 84, distance: 83.2
click at [470, 84] on p "Các Product Designer [MEDICAL_DATA] gia khảo sát chủ yếu tập trung vào nhóm đầu…" at bounding box center [467, 102] width 248 height 84
click at [494, 85] on em "Design Handoff" at bounding box center [519, 86] width 50 height 9
drag, startPoint x: 469, startPoint y: 87, endPoint x: 521, endPoint y: 88, distance: 52.5
click at [523, 88] on p "Các Product Designer [MEDICAL_DATA] gia khảo sát chủ yếu tập trung vào nhóm đầu…" at bounding box center [467, 102] width 248 height 84
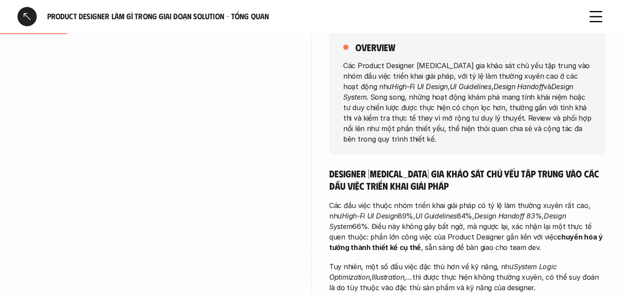
click at [445, 96] on p "Các Product Designer [MEDICAL_DATA] gia khảo sát chủ yếu tập trung vào nhóm đầu…" at bounding box center [467, 102] width 248 height 84
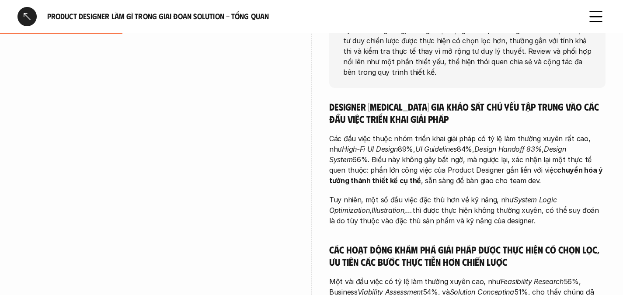
scroll to position [202, 0]
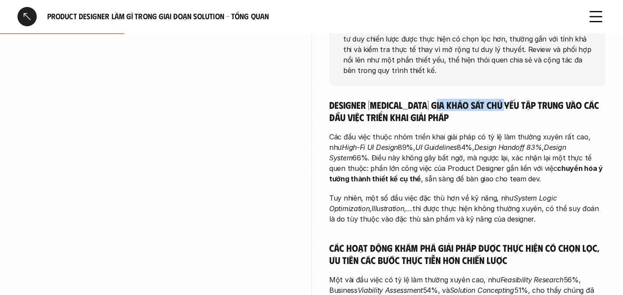
drag, startPoint x: 441, startPoint y: 92, endPoint x: 510, endPoint y: 94, distance: 69.6
click at [510, 99] on h5 "Designer [MEDICAL_DATA] gia khảo sát chủ yếu tập trung vào các đầu việc triển k…" at bounding box center [467, 111] width 276 height 24
click at [493, 99] on h5 "Designer [MEDICAL_DATA] gia khảo sát chủ yếu tập trung vào các đầu việc triển k…" at bounding box center [467, 111] width 276 height 24
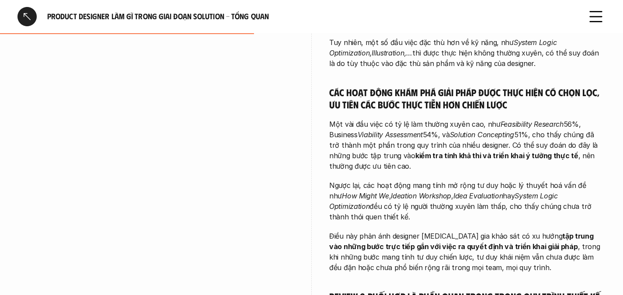
scroll to position [364, 0]
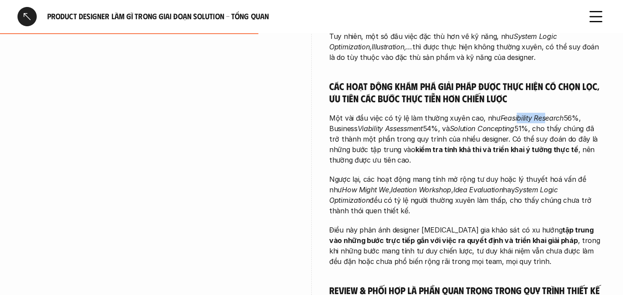
drag, startPoint x: 514, startPoint y: 108, endPoint x: 540, endPoint y: 112, distance: 26.0
click at [540, 113] on p "Một vài đầu việc có tỷ lệ làm thường xuyên cao, như Feasibility Research 56%, B…" at bounding box center [467, 139] width 276 height 52
click at [449, 122] on p "Một vài đầu việc có tỷ lệ làm thường xuyên cao, như Feasibility Research 56%, B…" at bounding box center [467, 139] width 276 height 52
drag, startPoint x: 468, startPoint y: 117, endPoint x: 474, endPoint y: 117, distance: 6.1
click at [471, 124] on em "Solution Concepting" at bounding box center [482, 128] width 64 height 9
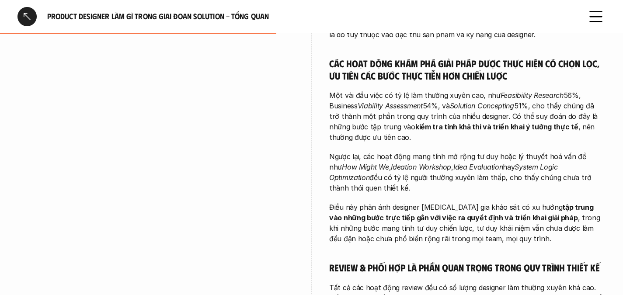
scroll to position [389, 0]
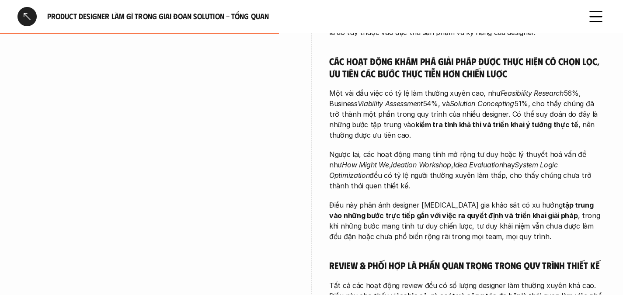
click at [462, 108] on p "Một vài đầu việc có tỷ lệ làm thường xuyên cao, như Feasibility Research 56%, B…" at bounding box center [467, 114] width 276 height 52
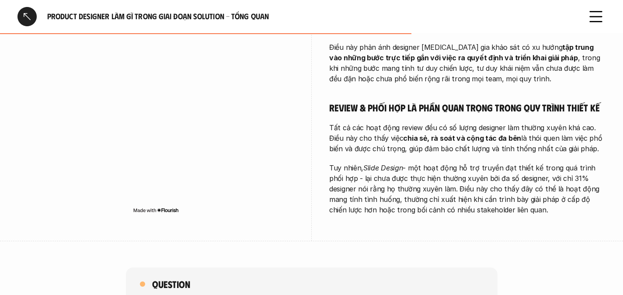
scroll to position [549, 0]
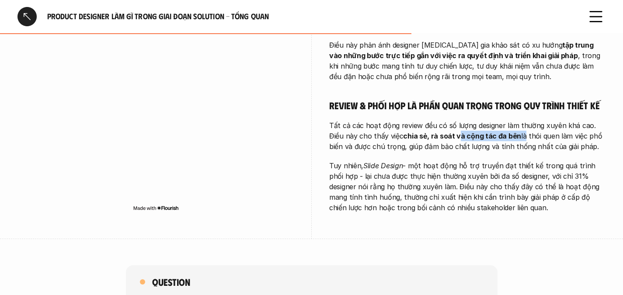
drag, startPoint x: 441, startPoint y: 123, endPoint x: 504, endPoint y: 123, distance: 63.0
click at [504, 123] on p "Tất cả các hoạt động review đều có số lượng designer làm thường xuyên khá cao. …" at bounding box center [467, 135] width 276 height 31
click at [491, 132] on strong "chia sẻ, rà soát và cộng tác đa bên" at bounding box center [462, 136] width 118 height 9
drag, startPoint x: 485, startPoint y: 125, endPoint x: 526, endPoint y: 126, distance: 41.1
click at [526, 126] on p "Tất cả các hoạt động review đều có số lượng designer làm thường xuyên khá cao. …" at bounding box center [467, 135] width 276 height 31
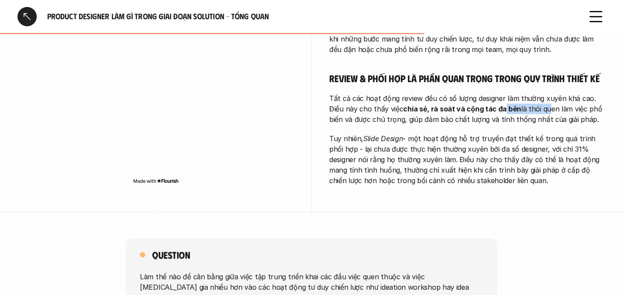
scroll to position [578, 0]
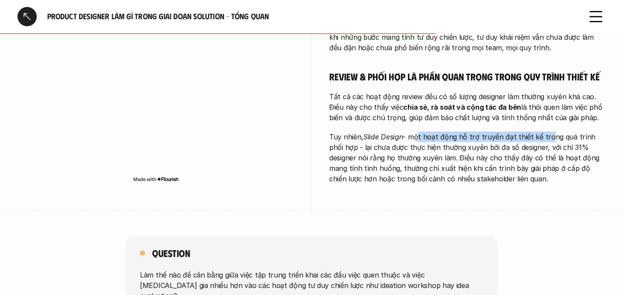
drag, startPoint x: 416, startPoint y: 123, endPoint x: 542, endPoint y: 131, distance: 126.2
click at [542, 132] on p "Tuy nhiên, Slide Design - một hoạt động hỗ trợ truyền đạt thiết kế trong quá tr…" at bounding box center [467, 158] width 276 height 52
click at [551, 132] on p "Tuy nhiên, Slide Design - một hoạt động hỗ trợ truyền đạt thiết kế trong quá tr…" at bounding box center [467, 158] width 276 height 52
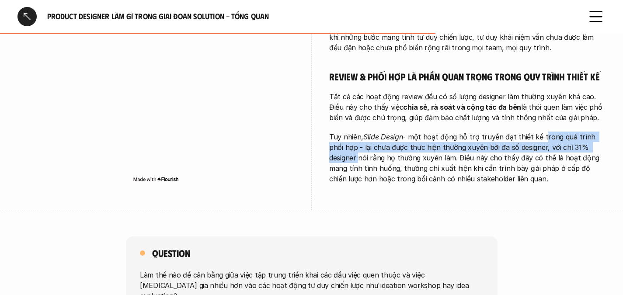
drag, startPoint x: 551, startPoint y: 125, endPoint x: 576, endPoint y: 132, distance: 25.8
click at [576, 132] on p "Tuy nhiên, Slide Design - một hoạt động hỗ trợ truyền đạt thiết kế trong quá tr…" at bounding box center [467, 158] width 276 height 52
click at [461, 140] on p "Tuy nhiên, Slide Design - một hoạt động hỗ trợ truyền đạt thiết kế trong quá tr…" at bounding box center [467, 158] width 276 height 52
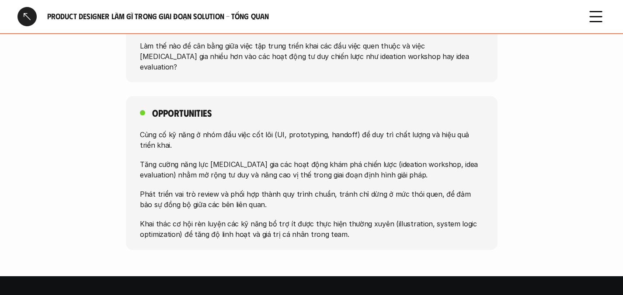
scroll to position [812, 0]
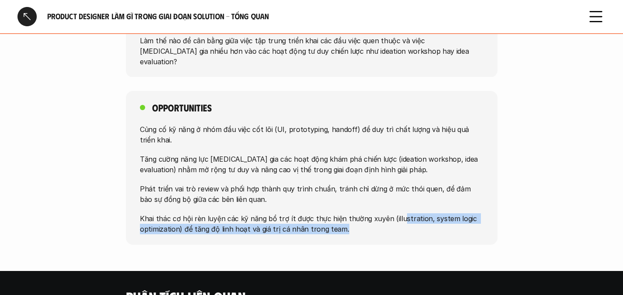
drag, startPoint x: 396, startPoint y: 199, endPoint x: 410, endPoint y: 206, distance: 15.7
click at [410, 213] on p "Khai thác cơ hội rèn luyện các kỹ năng bổ trợ ít được thực hiện thường xuyên (i…" at bounding box center [312, 223] width 344 height 21
click at [283, 213] on p "Khai thác cơ hội rèn luyện các kỹ năng bổ trợ ít được thực hiện thường xuyên (i…" at bounding box center [312, 223] width 344 height 21
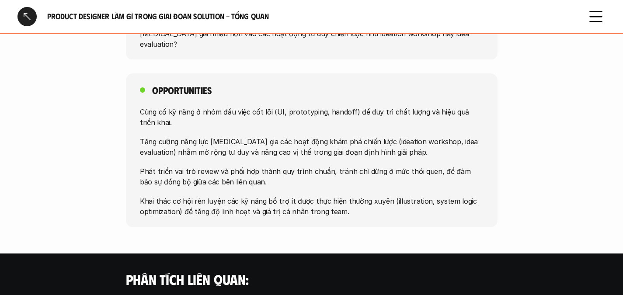
scroll to position [830, 0]
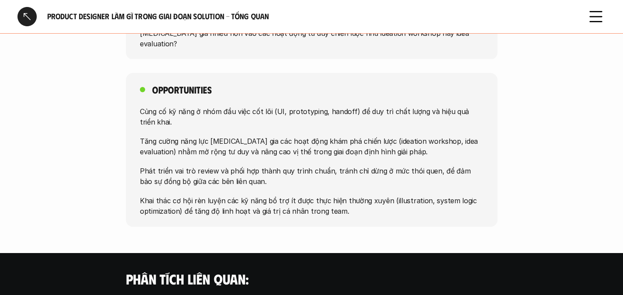
click at [28, 17] on div at bounding box center [26, 16] width 19 height 19
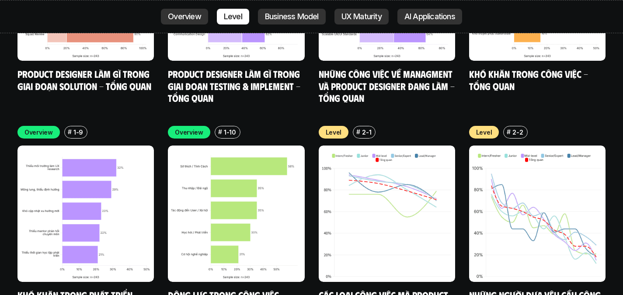
scroll to position [2863, 0]
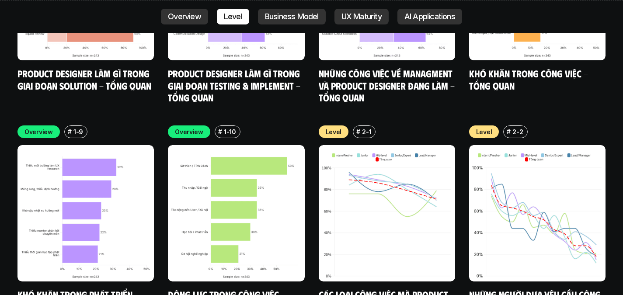
click at [110, 173] on img at bounding box center [85, 213] width 136 height 136
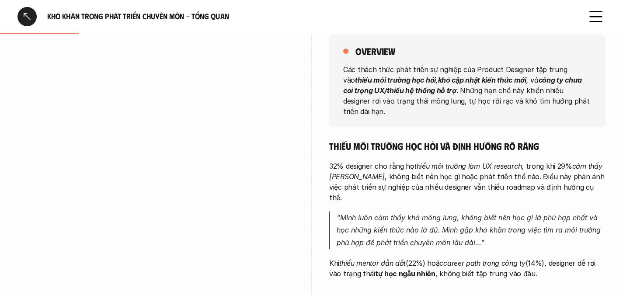
scroll to position [132, 0]
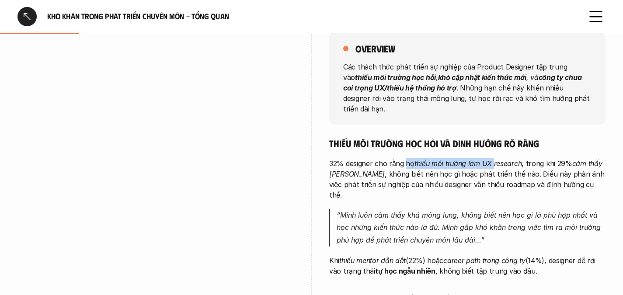
drag, startPoint x: 407, startPoint y: 154, endPoint x: 496, endPoint y: 148, distance: 89.0
click at [496, 158] on p "32% designer cho rằng họ thiếu môi trường làm UX research , trong khi 29% cảm t…" at bounding box center [467, 179] width 276 height 42
click at [539, 158] on p "32% designer cho rằng họ thiếu môi trường làm UX research , trong khi 29% cảm t…" at bounding box center [467, 179] width 276 height 42
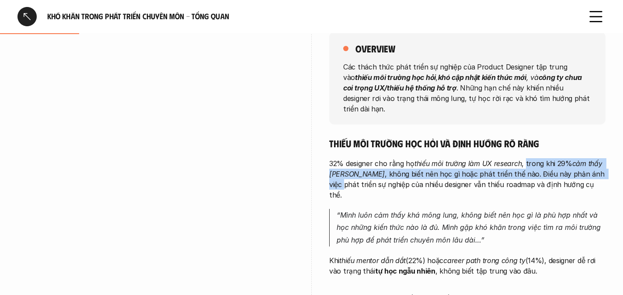
drag, startPoint x: 527, startPoint y: 152, endPoint x: 591, endPoint y: 163, distance: 65.7
click at [591, 164] on p "32% designer cho rằng họ thiếu môi trường làm UX research , trong khi 29% cảm t…" at bounding box center [467, 179] width 276 height 42
click at [577, 159] on em "cảm thấy [PERSON_NAME]" at bounding box center [466, 168] width 275 height 19
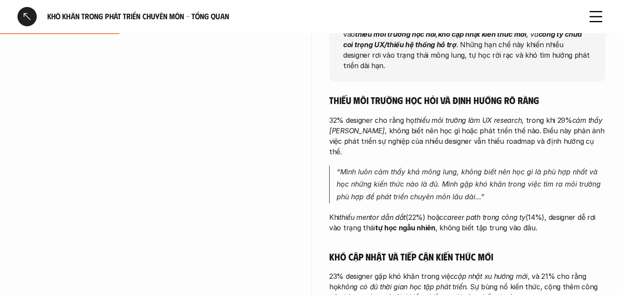
scroll to position [178, 0]
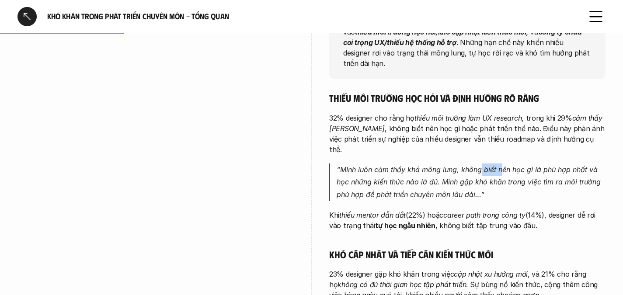
drag, startPoint x: 480, startPoint y: 147, endPoint x: 503, endPoint y: 148, distance: 23.2
click at [503, 165] on em "“Mình luôn cảm thấy khá mông lung, không biết nên học gì là phù hợp nhất và học…" at bounding box center [470, 182] width 266 height 34
click at [429, 165] on em "“Mình luôn cảm thấy khá mông lung, không biết nên học gì là phù hợp nhất và học…" at bounding box center [470, 182] width 266 height 34
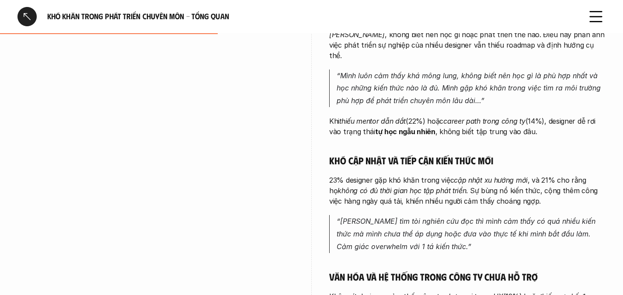
scroll to position [273, 0]
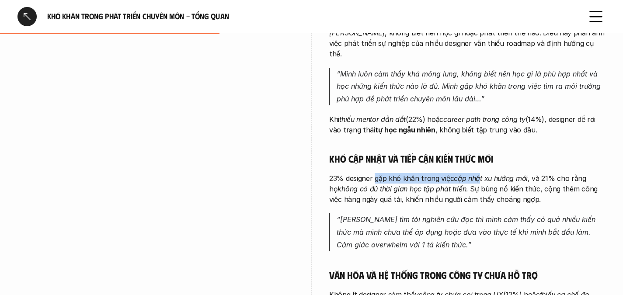
drag, startPoint x: 378, startPoint y: 157, endPoint x: 478, endPoint y: 153, distance: 100.7
click at [479, 173] on p "23% designer gặp khó khăn trong việc cập nhật xu hướng mới , và 21% cho rằng họ…" at bounding box center [467, 188] width 276 height 31
click at [485, 174] on em "cập nhật xu hướng mới" at bounding box center [491, 178] width 74 height 9
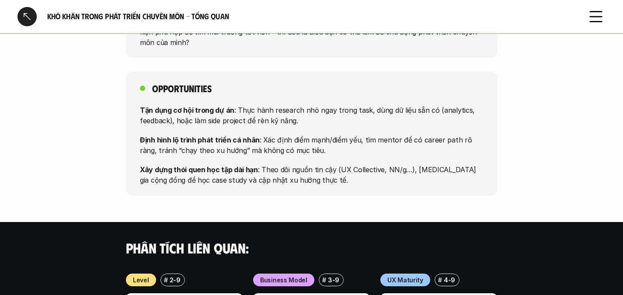
scroll to position [720, 0]
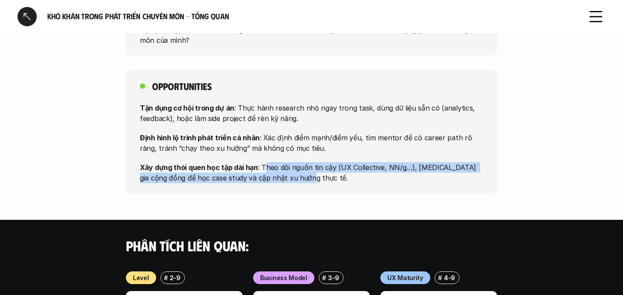
drag, startPoint x: 262, startPoint y: 145, endPoint x: 302, endPoint y: 152, distance: 41.3
click at [302, 162] on p "Xây dựng thói quen học tập dài hạn : Theo dõi nguồn tin cậy (UX Collective, NN/…" at bounding box center [312, 172] width 344 height 21
click at [332, 162] on p "Xây dựng thói quen học tập dài hạn : Theo dõi nguồn tin cậy (UX Collective, NN/…" at bounding box center [312, 172] width 344 height 21
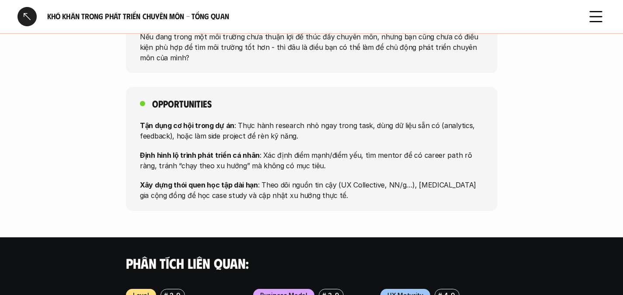
scroll to position [702, 0]
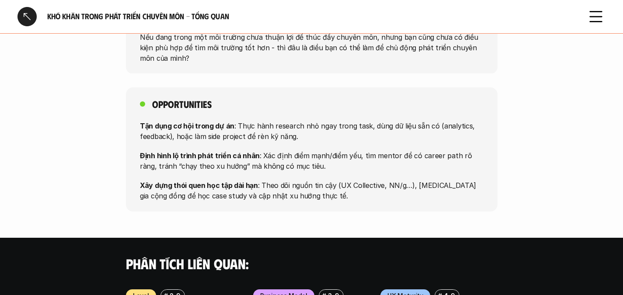
click at [26, 15] on div at bounding box center [26, 16] width 19 height 19
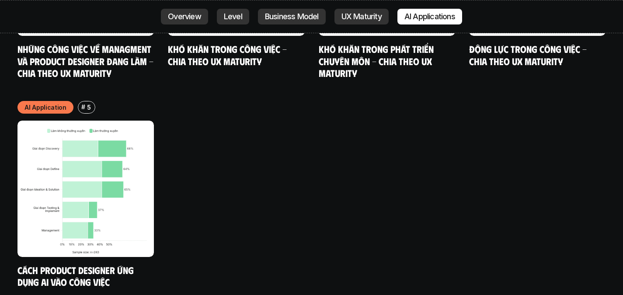
scroll to position [4654, 0]
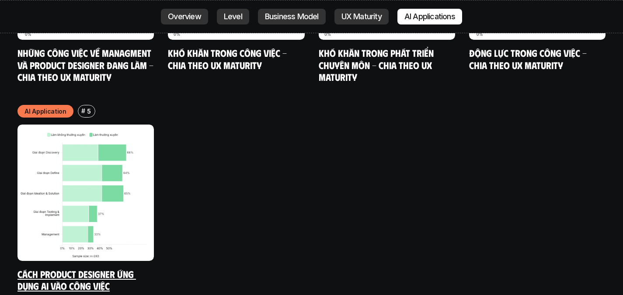
click at [109, 143] on img at bounding box center [85, 193] width 136 height 136
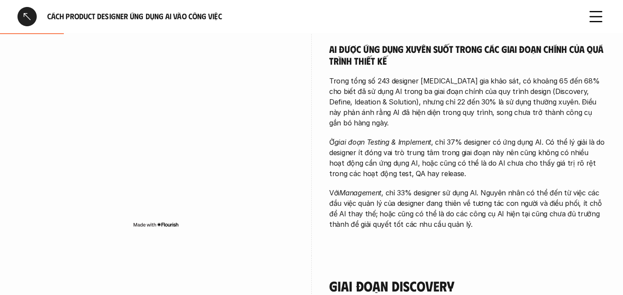
scroll to position [255, 0]
drag, startPoint x: 495, startPoint y: 80, endPoint x: 605, endPoint y: 80, distance: 109.4
click at [605, 80] on p "Trong tổng số 243 designer [MEDICAL_DATA] gia khảo sát, có khoảng 65 đến 68% ch…" at bounding box center [467, 101] width 276 height 52
click at [551, 82] on p "Trong tổng số 243 designer [MEDICAL_DATA] gia khảo sát, có khoảng 65 đến 68% ch…" at bounding box center [467, 101] width 276 height 52
drag, startPoint x: 409, startPoint y: 92, endPoint x: 509, endPoint y: 92, distance: 99.7
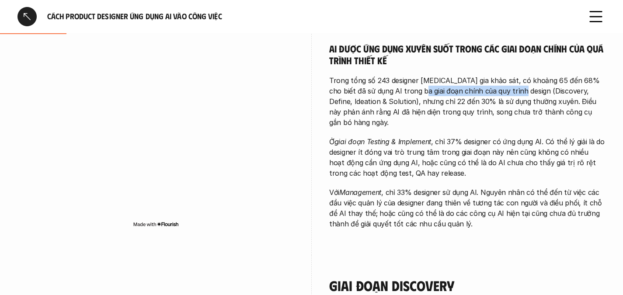
click at [509, 92] on p "Trong tổng số 243 designer [MEDICAL_DATA] gia khảo sát, có khoảng 65 đến 68% ch…" at bounding box center [467, 101] width 276 height 52
click at [542, 92] on p "Trong tổng số 243 designer [MEDICAL_DATA] gia khảo sát, có khoảng 65 đến 68% ch…" at bounding box center [467, 101] width 276 height 52
drag, startPoint x: 541, startPoint y: 92, endPoint x: 561, endPoint y: 92, distance: 20.1
click at [561, 92] on p "Trong tổng số 243 designer [MEDICAL_DATA] gia khảo sát, có khoảng 65 đến 68% ch…" at bounding box center [467, 101] width 276 height 52
click at [549, 91] on p "Trong tổng số 243 designer [MEDICAL_DATA] gia khảo sát, có khoảng 65 đến 68% ch…" at bounding box center [467, 101] width 276 height 52
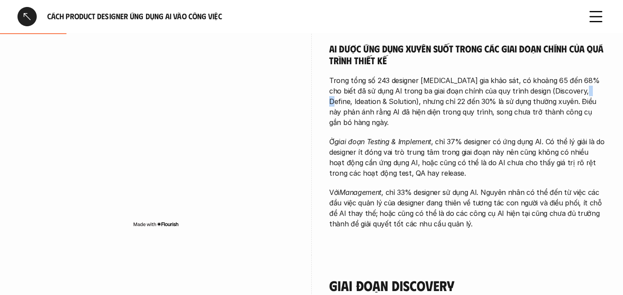
drag, startPoint x: 565, startPoint y: 90, endPoint x: 572, endPoint y: 94, distance: 8.5
click at [572, 94] on p "Trong tổng số 243 designer [MEDICAL_DATA] gia khảo sát, có khoảng 65 đến 68% ch…" at bounding box center [467, 101] width 276 height 52
click at [419, 101] on p "Trong tổng số 243 designer [MEDICAL_DATA] gia khảo sát, có khoảng 65 đến 68% ch…" at bounding box center [467, 101] width 276 height 52
drag, startPoint x: 375, startPoint y: 104, endPoint x: 434, endPoint y: 105, distance: 58.6
click at [434, 105] on p "Trong tổng số 243 designer [MEDICAL_DATA] gia khảo sát, có khoảng 65 đến 68% ch…" at bounding box center [467, 101] width 276 height 52
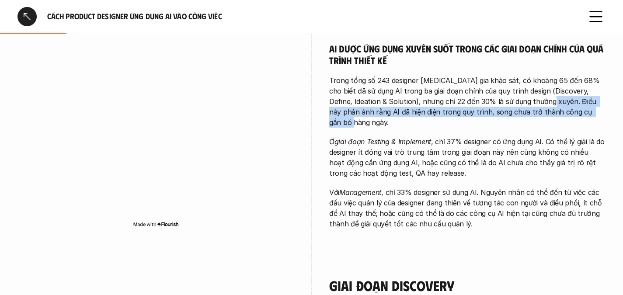
drag, startPoint x: 526, startPoint y: 102, endPoint x: 545, endPoint y: 120, distance: 26.3
click at [545, 120] on div "AI được ứng dụng xuyên suốt trong các giai đoạn chính của quá trình thiết kế Tr…" at bounding box center [467, 135] width 276 height 187
click at [496, 115] on p "Trong tổng số 243 designer [MEDICAL_DATA] gia khảo sát, có khoảng 65 đến 68% ch…" at bounding box center [467, 101] width 276 height 52
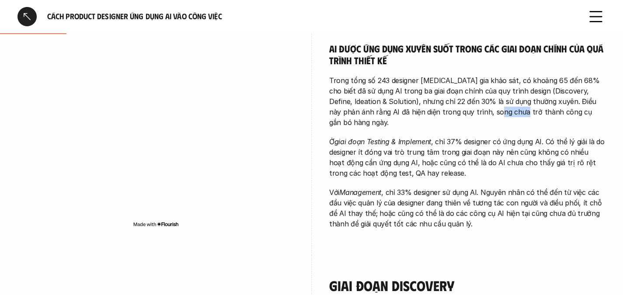
drag, startPoint x: 460, startPoint y: 111, endPoint x: 483, endPoint y: 111, distance: 23.6
click at [483, 111] on p "Trong tổng số 243 designer [MEDICAL_DATA] gia khảo sát, có khoảng 65 đến 68% ch…" at bounding box center [467, 101] width 276 height 52
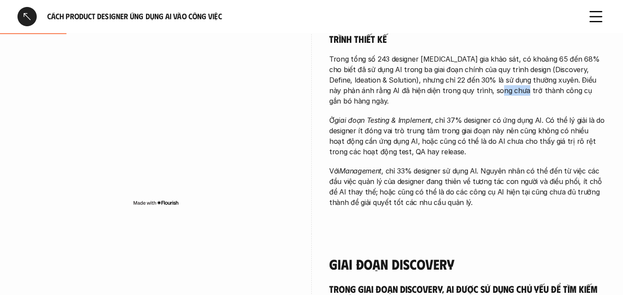
scroll to position [287, 0]
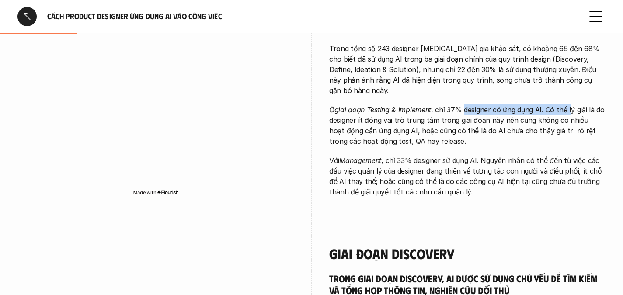
drag, startPoint x: 466, startPoint y: 96, endPoint x: 571, endPoint y: 96, distance: 105.4
click at [571, 105] on p "Ở giai đoạn Testing & Implement , chỉ 37% designer có ứng dụng AI. Có thể lý gi…" at bounding box center [467, 126] width 276 height 42
click at [578, 105] on p "Ở giai đoạn Testing & Implement , chỉ 37% designer có ứng dụng AI. Có thể lý gi…" at bounding box center [467, 126] width 276 height 42
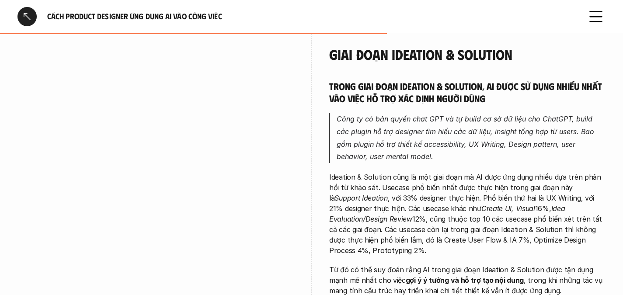
scroll to position [1236, 0]
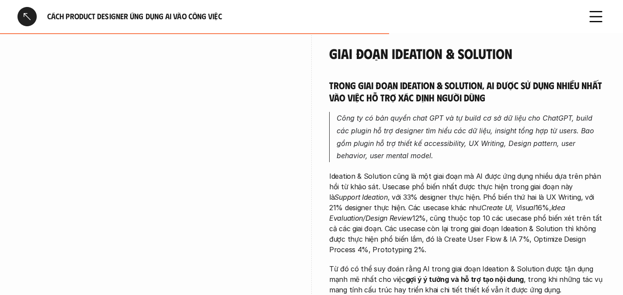
drag, startPoint x: 470, startPoint y: 98, endPoint x: 516, endPoint y: 98, distance: 45.9
click at [472, 114] on em "Công ty có bản quyền chat GPT và tự build cơ sở dữ liệu cho ChatGPT, build các …" at bounding box center [467, 137] width 260 height 46
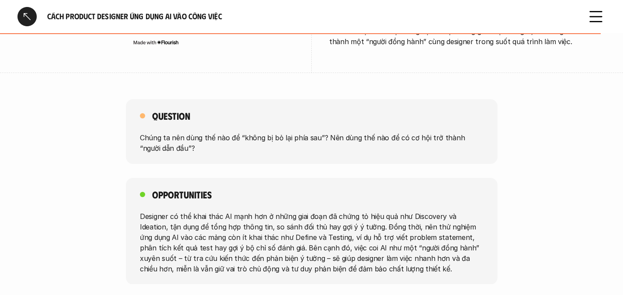
scroll to position [1880, 0]
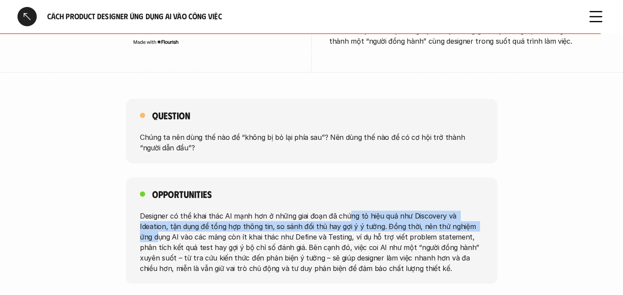
drag, startPoint x: 345, startPoint y: 183, endPoint x: 453, endPoint y: 190, distance: 108.3
click at [453, 210] on p "Designer có thể khai thác AI mạnh hơn ở những giai đoạn đã chứng tỏ hiệu quả nh…" at bounding box center [312, 241] width 344 height 63
click at [449, 210] on p "Designer có thể khai thác AI mạnh hơn ở những giai đoạn đã chứng tỏ hiệu quả nh…" at bounding box center [312, 241] width 344 height 63
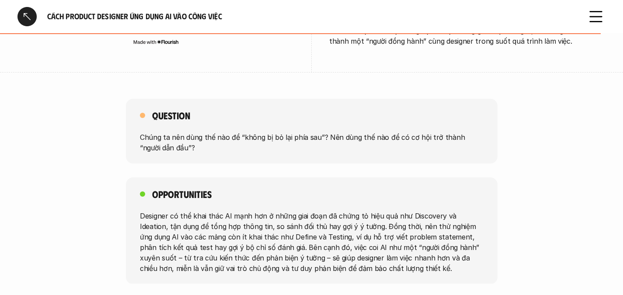
drag, startPoint x: 353, startPoint y: 194, endPoint x: 462, endPoint y: 208, distance: 110.3
click at [462, 210] on p "Designer có thể khai thác AI mạnh hơn ở những giai đoạn đã chứng tỏ hiệu quả nh…" at bounding box center [312, 241] width 344 height 63
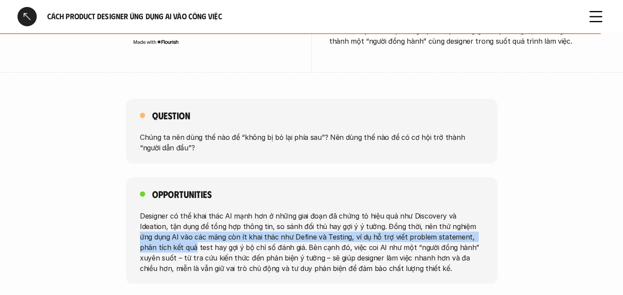
drag, startPoint x: 437, startPoint y: 194, endPoint x: 479, endPoint y: 204, distance: 43.2
click at [479, 210] on p "Designer có thể khai thác AI mạnh hơn ở những giai đoạn đã chứng tỏ hiệu quả nh…" at bounding box center [312, 241] width 344 height 63
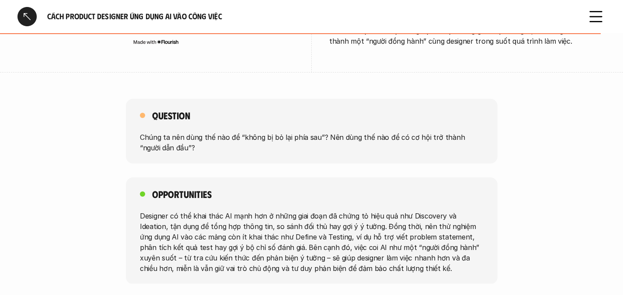
click at [459, 210] on p "Designer có thể khai thác AI mạnh hơn ở những giai đoạn đã chứng tỏ hiệu quả nh…" at bounding box center [312, 241] width 344 height 63
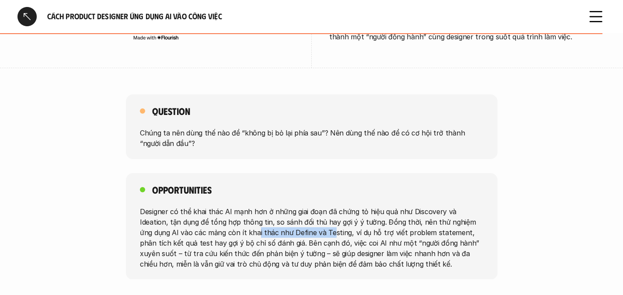
drag, startPoint x: 217, startPoint y: 202, endPoint x: 291, endPoint y: 203, distance: 73.9
click at [291, 206] on p "Designer có thể khai thác AI mạnh hơn ở những giai đoạn đã chứng tỏ hiệu quả nh…" at bounding box center [312, 237] width 344 height 63
click at [254, 206] on p "Designer có thể khai thác AI mạnh hơn ở những giai đoạn đã chứng tỏ hiệu quả nh…" at bounding box center [312, 237] width 344 height 63
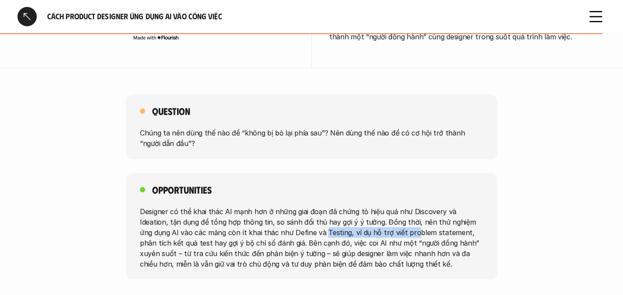
drag, startPoint x: 284, startPoint y: 201, endPoint x: 371, endPoint y: 205, distance: 86.7
click at [371, 206] on p "Designer có thể khai thác AI mạnh hơn ở những giai đoạn đã chứng tỏ hiệu quả nh…" at bounding box center [312, 237] width 344 height 63
click at [314, 206] on p "Designer có thể khai thác AI mạnh hơn ở những giai đoạn đã chứng tỏ hiệu quả nh…" at bounding box center [312, 237] width 344 height 63
drag, startPoint x: 308, startPoint y: 200, endPoint x: 378, endPoint y: 204, distance: 69.7
click at [378, 206] on p "Designer có thể khai thác AI mạnh hơn ở những giai đoạn đã chứng tỏ hiệu quả nh…" at bounding box center [312, 237] width 344 height 63
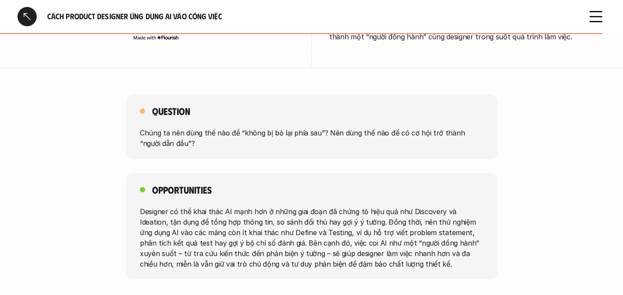
click at [400, 206] on p "Designer có thể khai thác AI mạnh hơn ở những giai đoạn đã chứng tỏ hiệu quả nh…" at bounding box center [312, 237] width 344 height 63
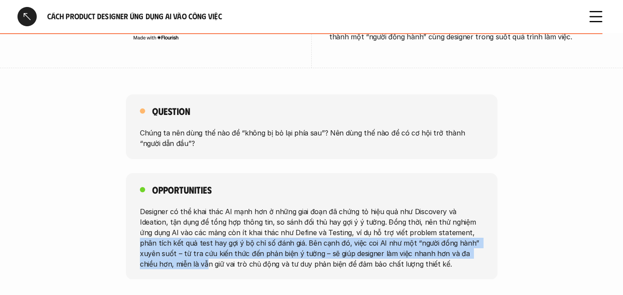
drag, startPoint x: 426, startPoint y: 201, endPoint x: 466, endPoint y: 225, distance: 47.0
click at [466, 225] on p "Designer có thể khai thác AI mạnh hơn ở những giai đoạn đã chứng tỏ hiệu quả nh…" at bounding box center [312, 237] width 344 height 63
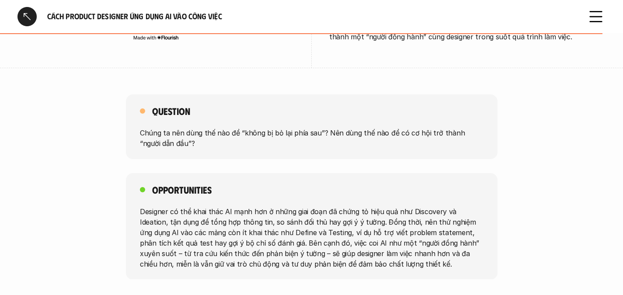
click at [352, 222] on p "Designer có thể khai thác AI mạnh hơn ở những giai đoạn đã chứng tỏ hiệu quả nh…" at bounding box center [312, 237] width 344 height 63
drag, startPoint x: 260, startPoint y: 217, endPoint x: 287, endPoint y: 222, distance: 26.9
click at [287, 222] on p "Designer có thể khai thác AI mạnh hơn ở những giai đoạn đã chứng tỏ hiệu quả nh…" at bounding box center [312, 237] width 344 height 63
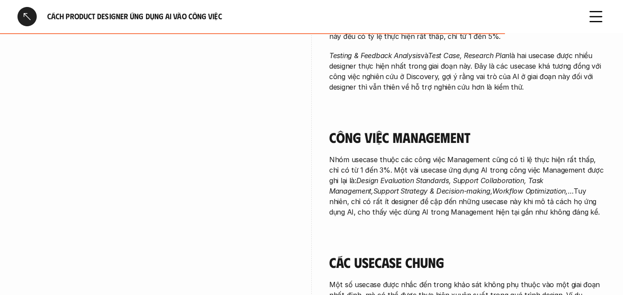
scroll to position [1559, 0]
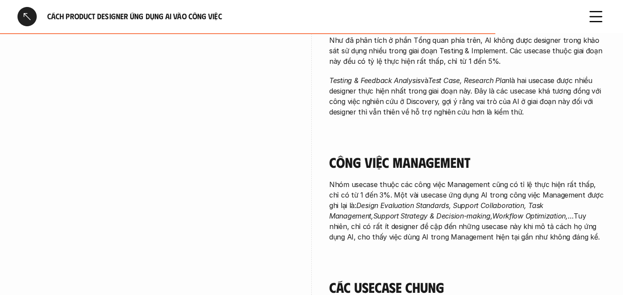
click at [22, 18] on div at bounding box center [26, 16] width 19 height 19
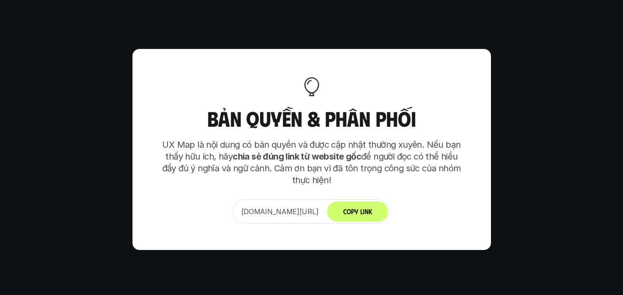
scroll to position [5431, 0]
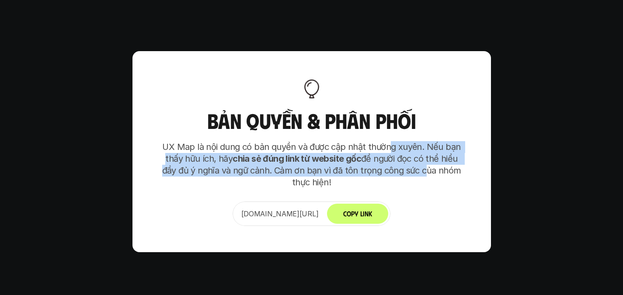
drag, startPoint x: 388, startPoint y: 105, endPoint x: 421, endPoint y: 128, distance: 40.5
click at [421, 141] on p "UX Map là nội dung có bản quyền và được cập nhật thường xuyên. Nếu bạn thấy hữu…" at bounding box center [312, 164] width 306 height 47
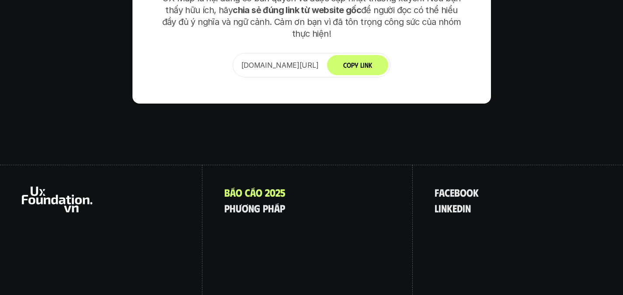
scroll to position [5583, 0]
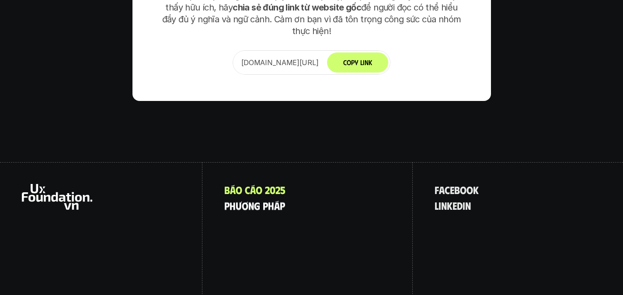
click at [262, 200] on p "p h ư ơ n g p h á p" at bounding box center [254, 205] width 61 height 11
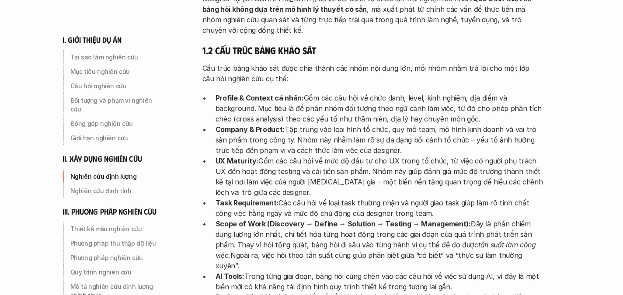
scroll to position [1291, 0]
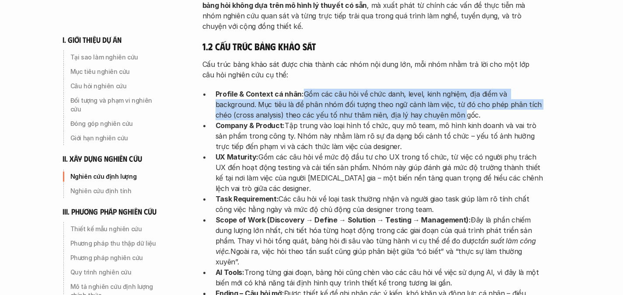
drag, startPoint x: 301, startPoint y: 61, endPoint x: 457, endPoint y: 85, distance: 158.0
click at [457, 89] on p "Profile & Context cá nhân: Gồm các câu hỏi về chức danh, level, kinh nghiệm, đị…" at bounding box center [380, 104] width 328 height 31
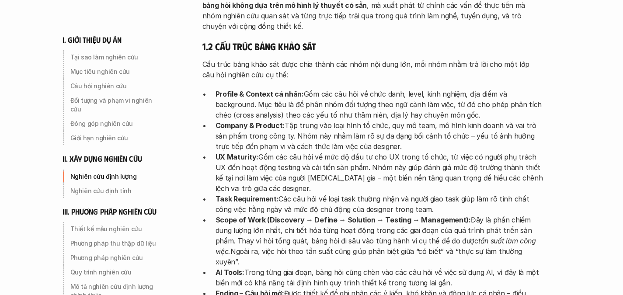
click at [469, 89] on p "Profile & Context cá nhân: Gồm các câu hỏi về chức danh, level, kinh nghiệm, đị…" at bounding box center [380, 104] width 328 height 31
drag, startPoint x: 476, startPoint y: 82, endPoint x: 348, endPoint y: 61, distance: 129.9
click at [348, 89] on p "Profile & Context cá nhân: Gồm các câu hỏi về chức danh, level, kinh nghiệm, đị…" at bounding box center [380, 104] width 328 height 31
click at [329, 89] on p "Profile & Context cá nhân: Gồm các câu hỏi về chức danh, level, kinh nghiệm, đị…" at bounding box center [380, 104] width 328 height 31
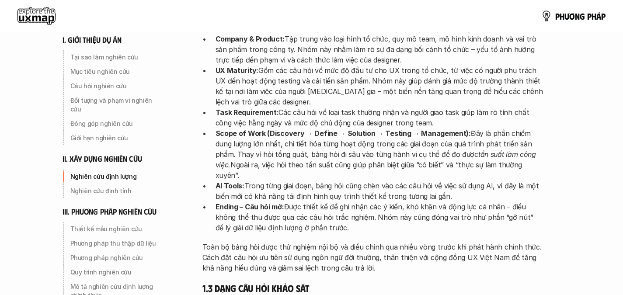
scroll to position [1369, 0]
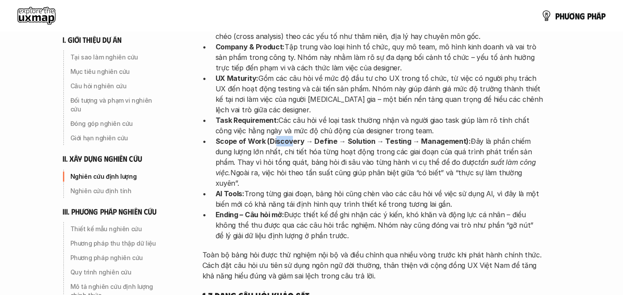
drag, startPoint x: 275, startPoint y: 109, endPoint x: 328, endPoint y: 109, distance: 53.4
click at [302, 137] on strong "Scope of Work (Discovery → Define → Solution → Testing → Management):" at bounding box center [343, 141] width 255 height 9
click at [283, 137] on strong "Scope of Work (Discovery → Define → Solution → Testing → Management):" at bounding box center [343, 141] width 255 height 9
drag, startPoint x: 299, startPoint y: 121, endPoint x: 310, endPoint y: 121, distance: 11.4
click at [304, 136] on p "Scope of Work (Discovery → Define → Solution → Testing → Management): Đây là ph…" at bounding box center [380, 162] width 328 height 52
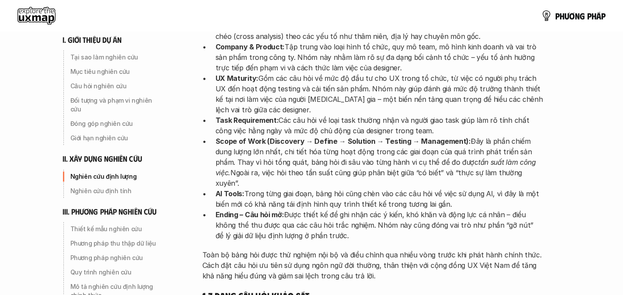
click at [316, 137] on strong "Scope of Work (Discovery → Define → Solution → Testing → Management):" at bounding box center [343, 141] width 255 height 9
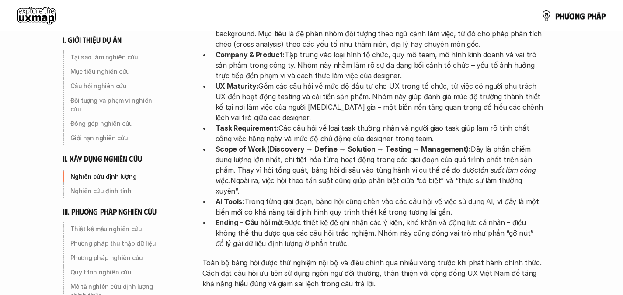
scroll to position [1361, 0]
click at [402, 145] on strong "Scope of Work (Discovery → Define → Solution → Testing → Management):" at bounding box center [343, 149] width 255 height 9
drag, startPoint x: 417, startPoint y: 118, endPoint x: 450, endPoint y: 120, distance: 32.9
click at [450, 145] on strong "Scope of Work (Discovery → Define → Solution → Testing → Management):" at bounding box center [343, 149] width 255 height 9
click at [311, 123] on p "Task Requirement: Các câu hỏi về loại task thường nhận và người giao task giúp …" at bounding box center [380, 133] width 328 height 21
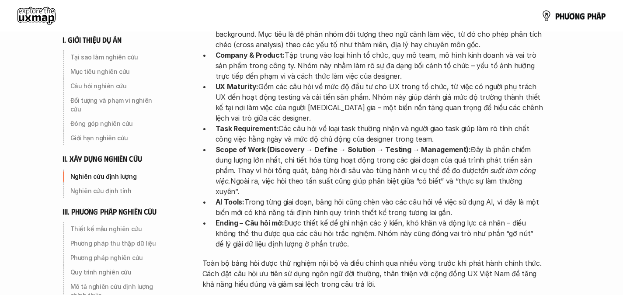
drag, startPoint x: 288, startPoint y: 94, endPoint x: 372, endPoint y: 94, distance: 84.0
click at [322, 123] on p "Task Requirement: Các câu hỏi về loại task thường nhận và người giao task giúp …" at bounding box center [380, 133] width 328 height 21
click at [390, 123] on p "Task Requirement: Các câu hỏi về loại task thường nhận và người giao task giúp …" at bounding box center [380, 133] width 328 height 21
drag, startPoint x: 396, startPoint y: 101, endPoint x: 474, endPoint y: 103, distance: 77.9
click at [474, 123] on p "Task Requirement: Các câu hỏi về loại task thường nhận và người giao task giúp …" at bounding box center [380, 133] width 328 height 21
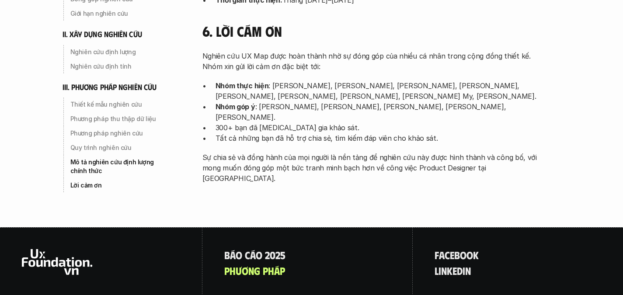
scroll to position [2925, 0]
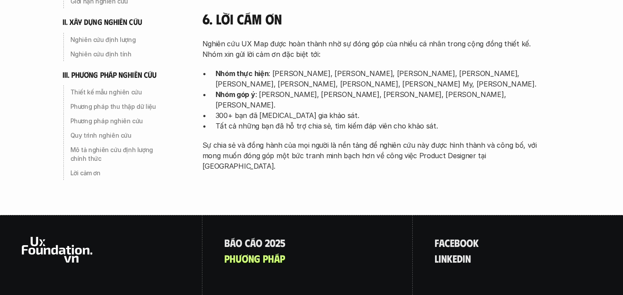
click at [58, 237] on icon at bounding box center [57, 250] width 70 height 26
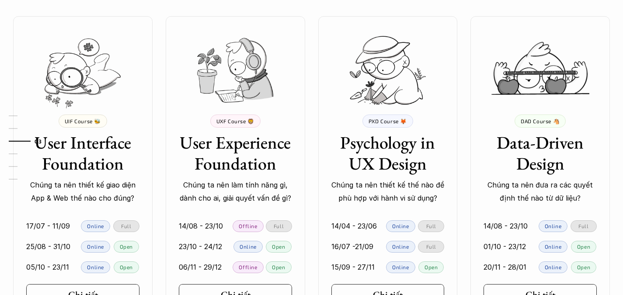
scroll to position [802, 0]
